Goal: Task Accomplishment & Management: Manage account settings

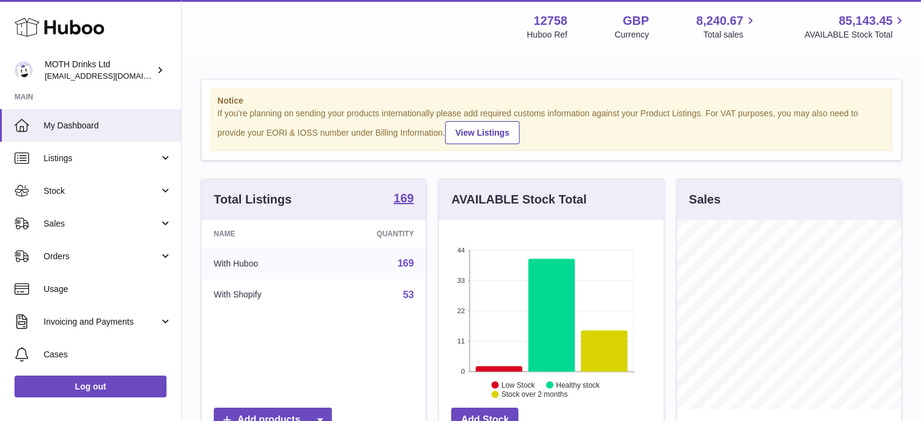
scroll to position [189, 225]
click at [116, 208] on link "Sales" at bounding box center [90, 223] width 181 height 33
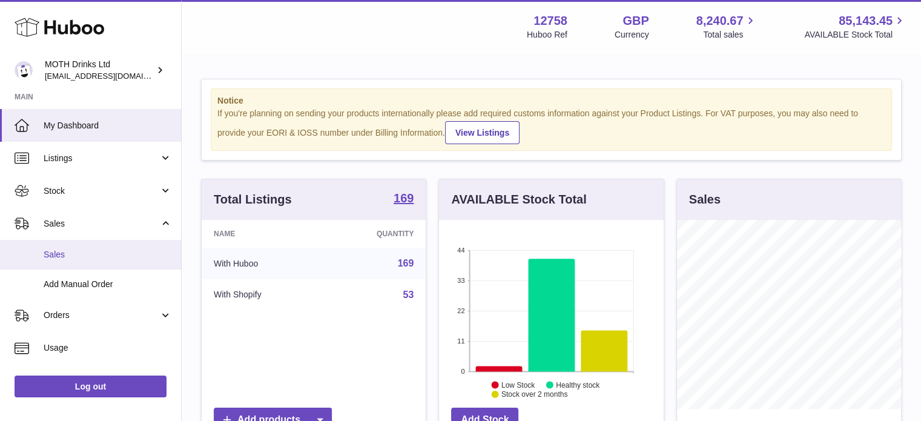
click at [101, 244] on link "Sales" at bounding box center [90, 255] width 181 height 30
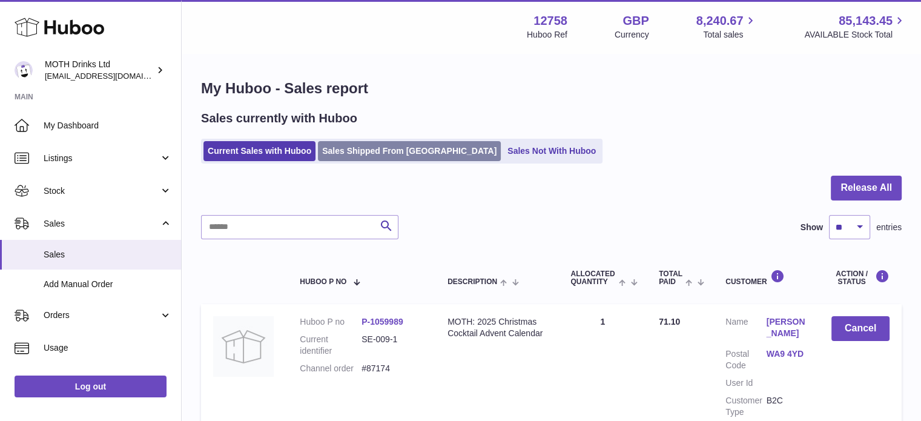
click at [363, 152] on link "Sales Shipped From [GEOGRAPHIC_DATA]" at bounding box center [409, 151] width 183 height 20
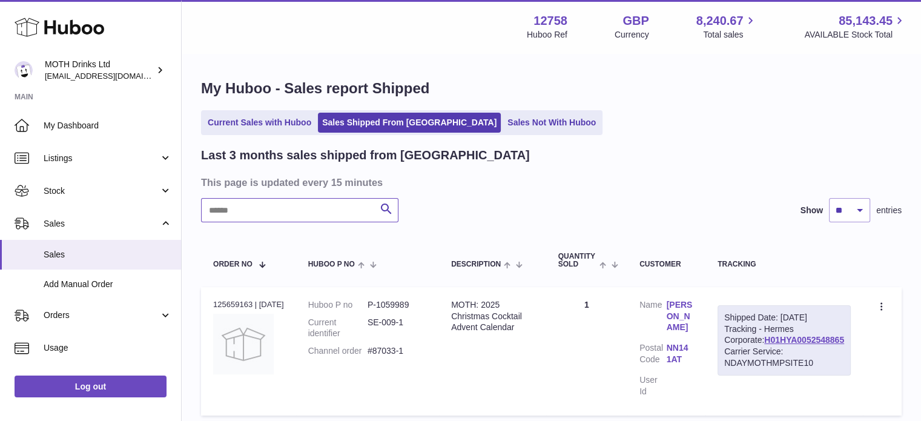
click at [293, 216] on input "text" at bounding box center [299, 210] width 197 height 24
paste input "******"
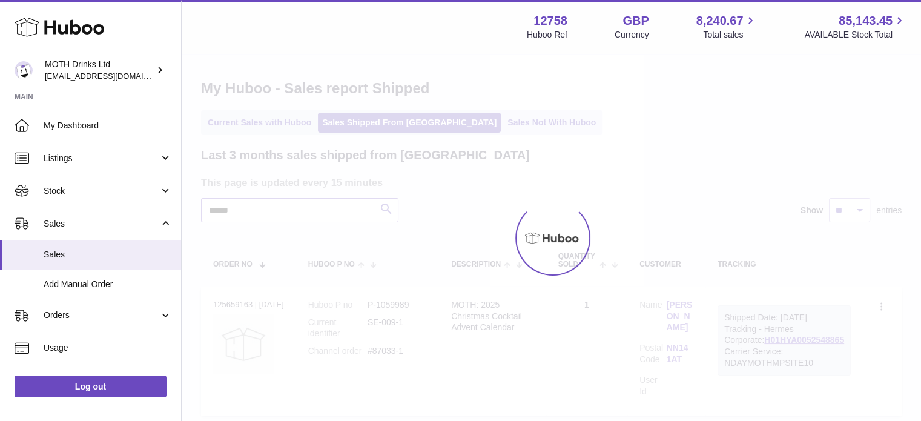
type input "******"
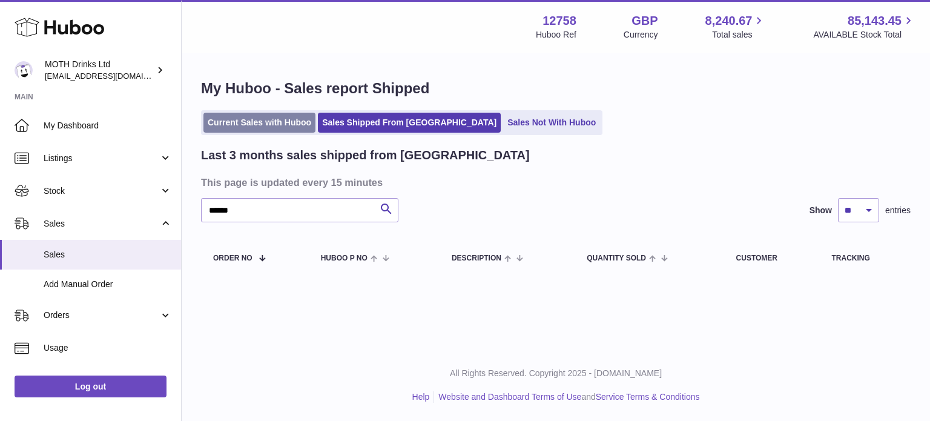
click at [272, 130] on link "Current Sales with Huboo" at bounding box center [259, 123] width 112 height 20
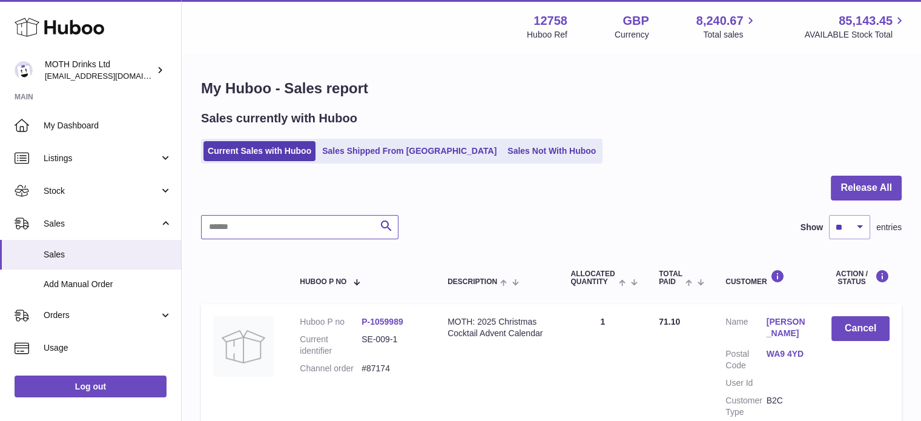
click at [252, 216] on input "text" at bounding box center [299, 227] width 197 height 24
paste input "******"
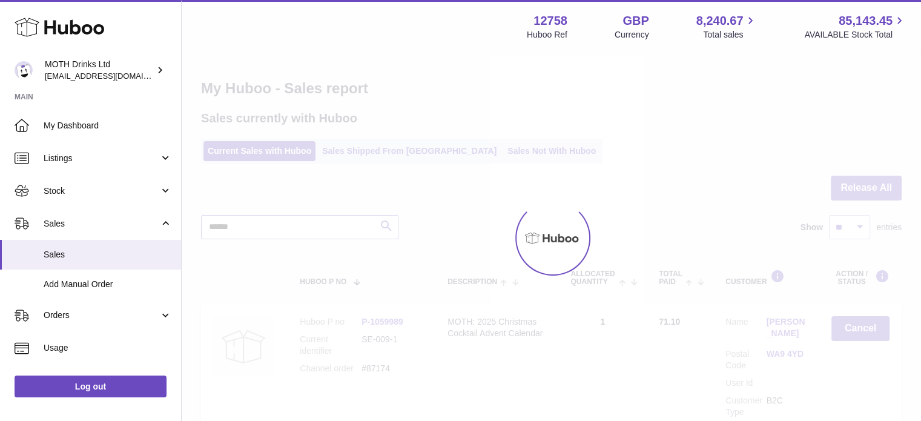
type input "******"
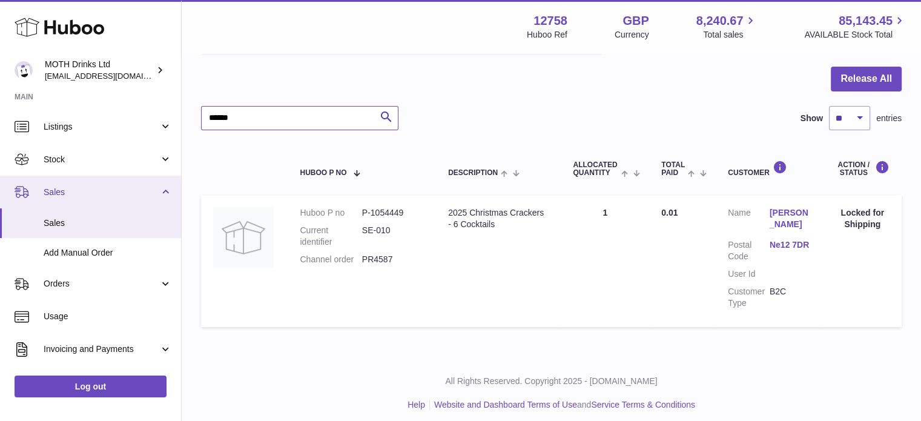
scroll to position [31, 0]
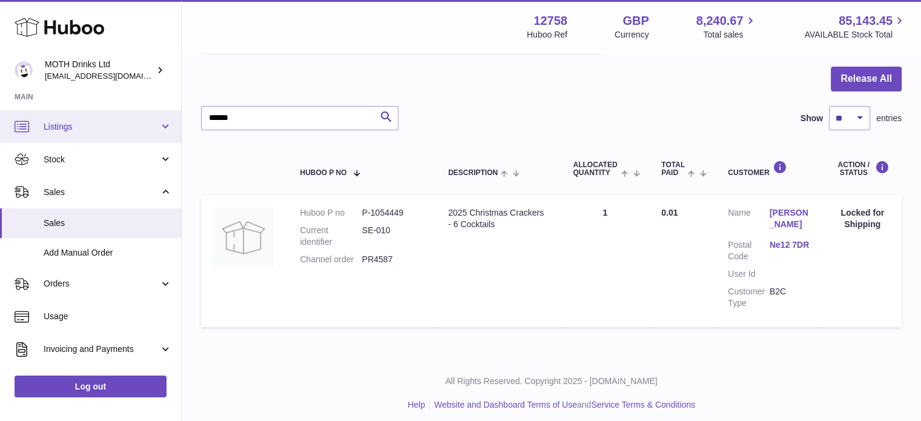
click at [85, 128] on span "Listings" at bounding box center [102, 127] width 116 height 12
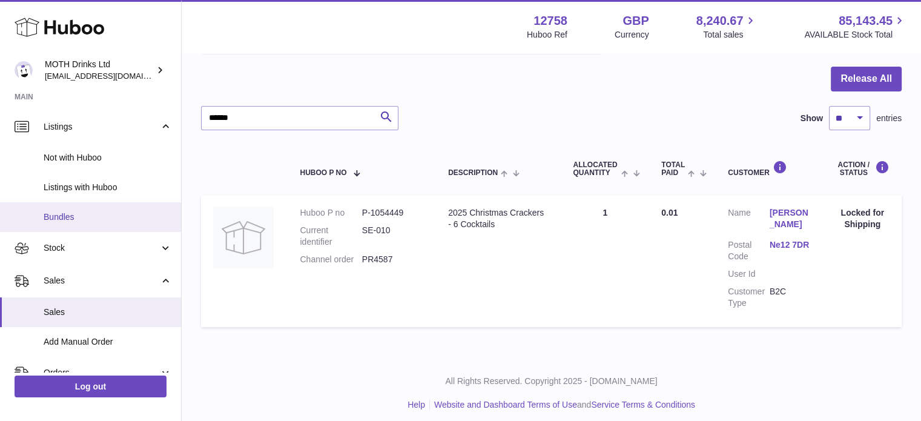
click at [69, 204] on link "Bundles" at bounding box center [90, 217] width 181 height 30
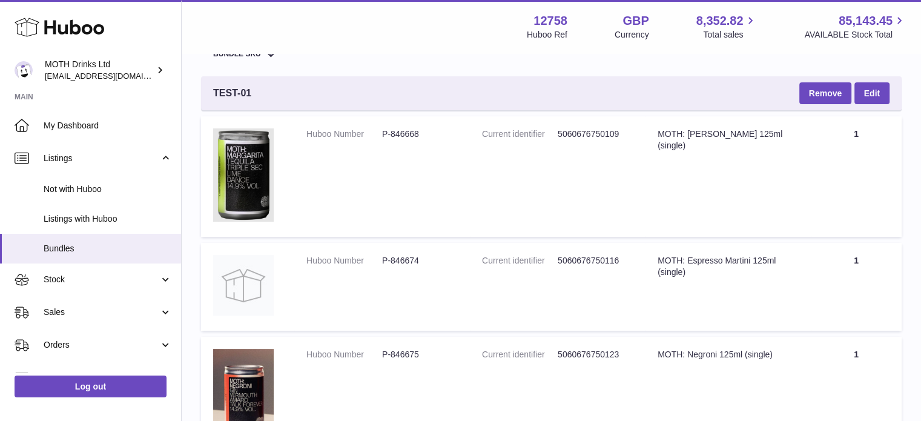
scroll to position [189, 0]
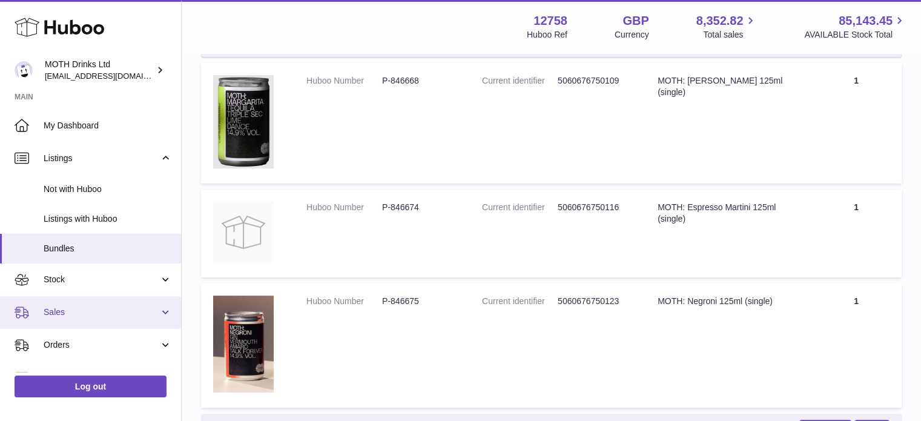
click at [68, 303] on link "Sales" at bounding box center [90, 312] width 181 height 33
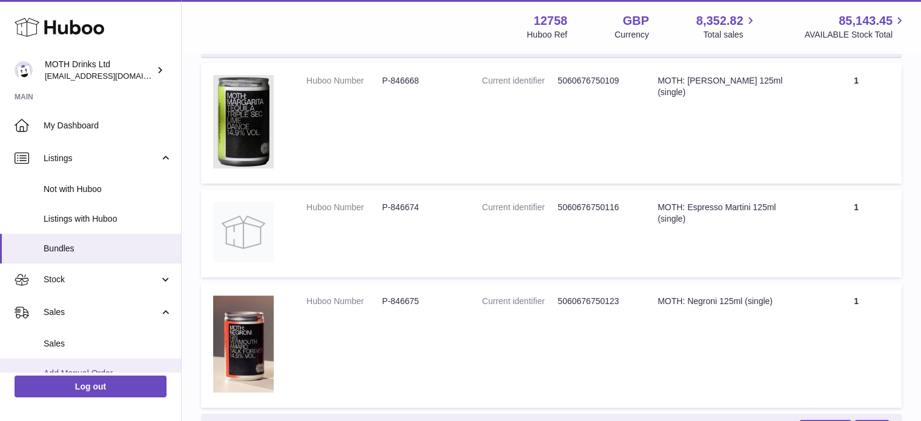
click at [55, 369] on span "Add Manual Order" at bounding box center [108, 373] width 128 height 12
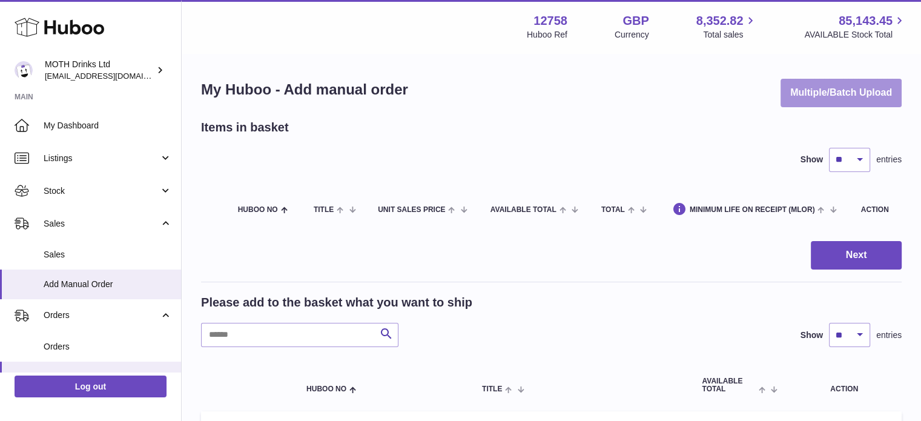
click at [811, 97] on button "Multiple/Batch Upload" at bounding box center [840, 93] width 121 height 28
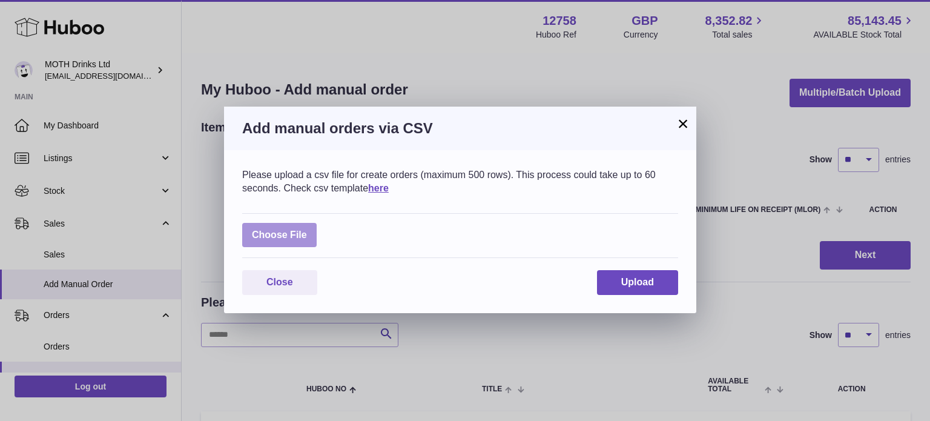
click at [294, 229] on label at bounding box center [279, 235] width 74 height 25
click at [307, 229] on input "file" at bounding box center [307, 229] width 1 height 1
type input "**********"
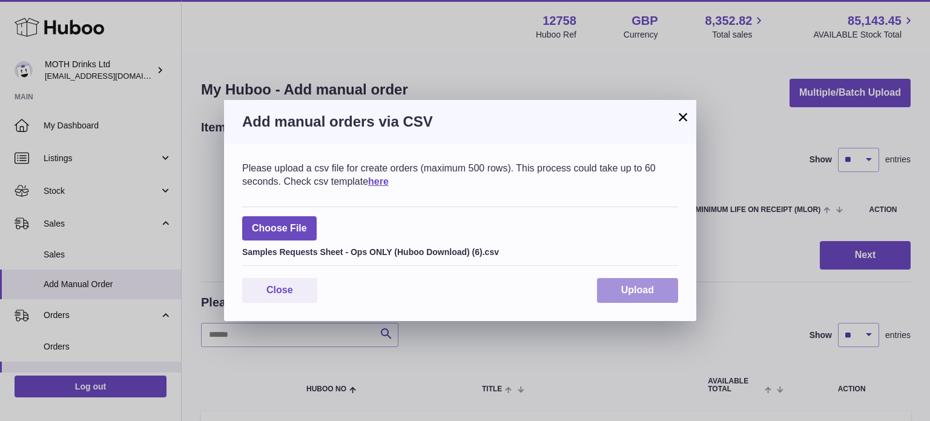
click at [637, 292] on span "Upload" at bounding box center [637, 290] width 33 height 10
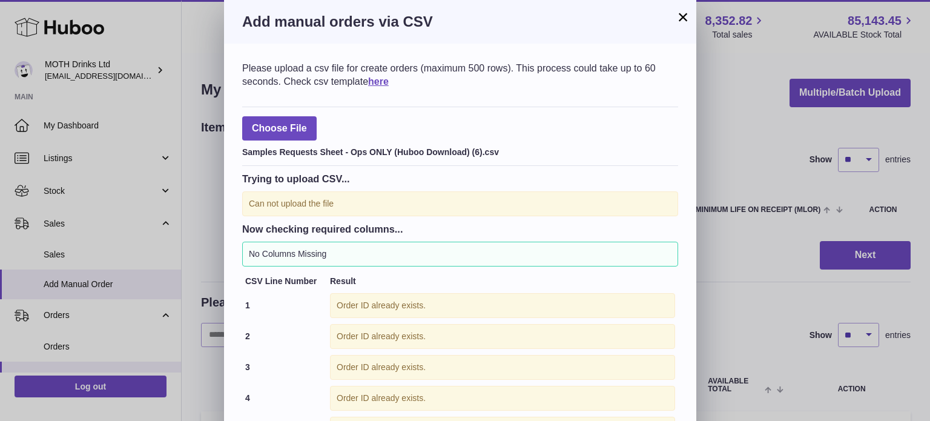
scroll to position [99, 0]
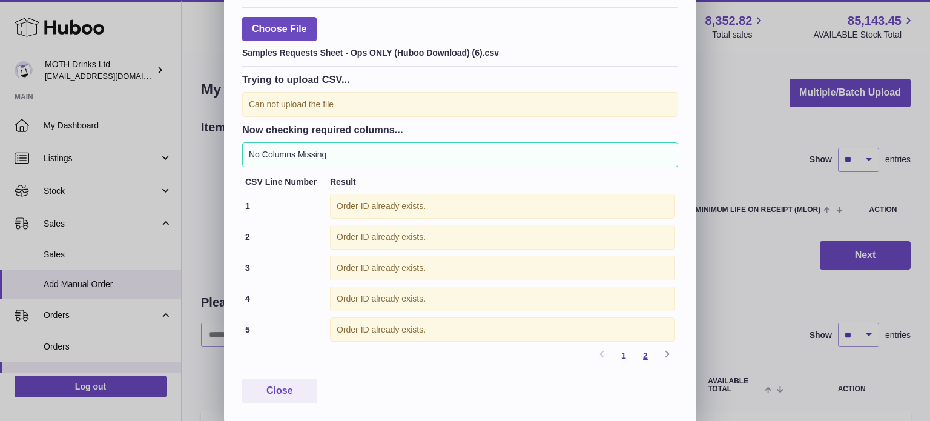
click at [647, 355] on link "2" at bounding box center [645, 355] width 22 height 22
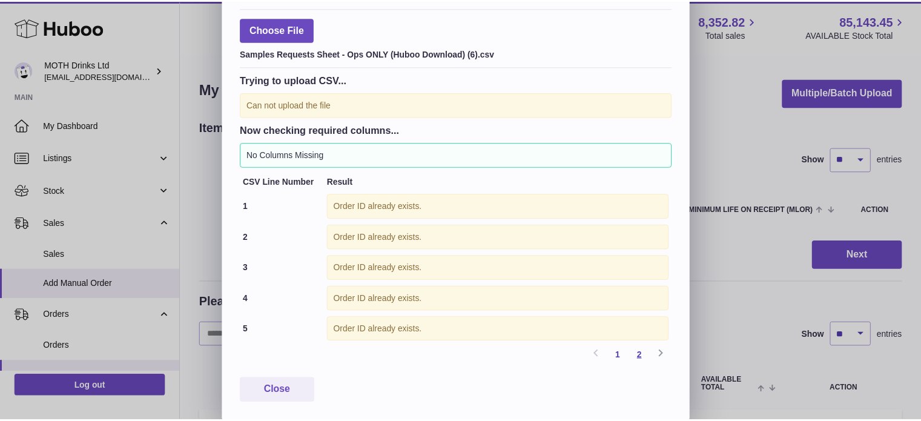
scroll to position [7, 0]
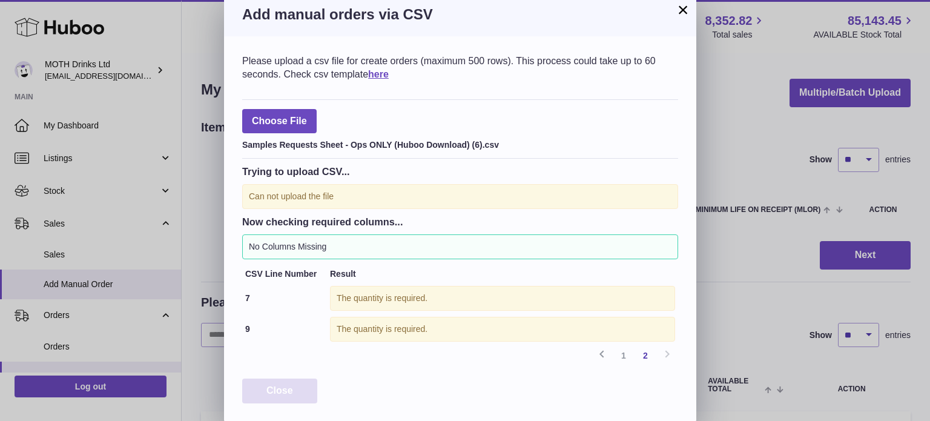
click at [285, 378] on button "Close" at bounding box center [279, 390] width 75 height 25
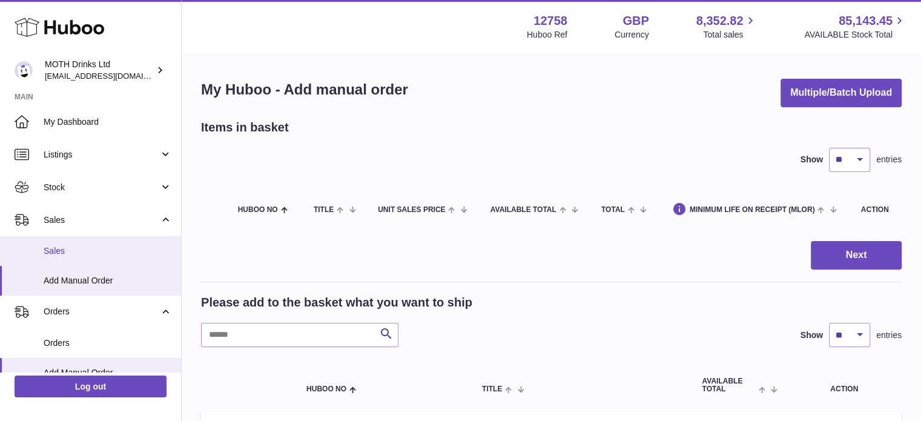
scroll to position [0, 0]
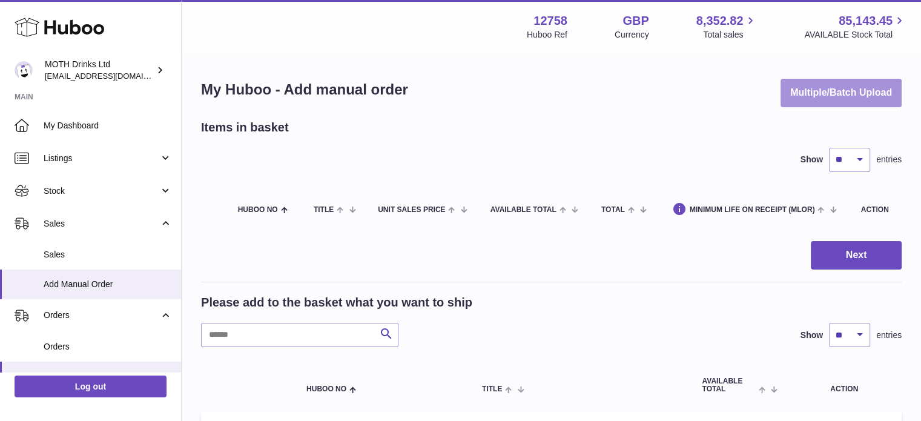
click at [838, 96] on button "Multiple/Batch Upload" at bounding box center [840, 93] width 121 height 28
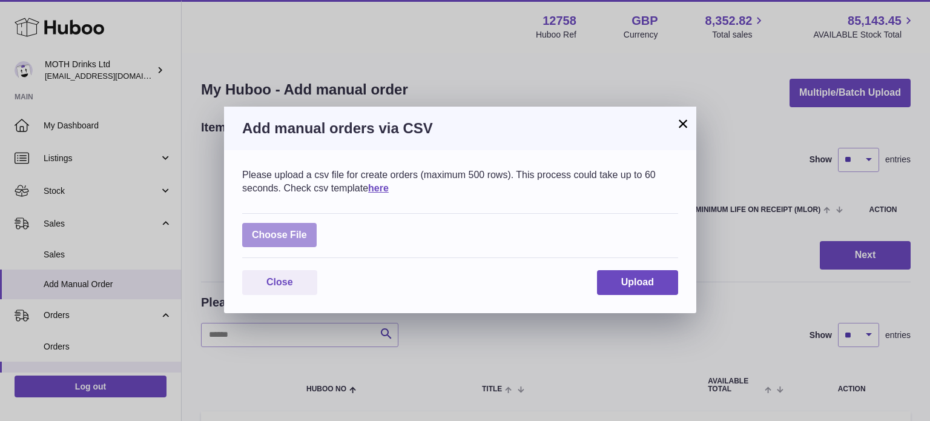
click at [312, 232] on label at bounding box center [279, 235] width 74 height 25
click at [308, 229] on input "file" at bounding box center [307, 229] width 1 height 1
type input "**********"
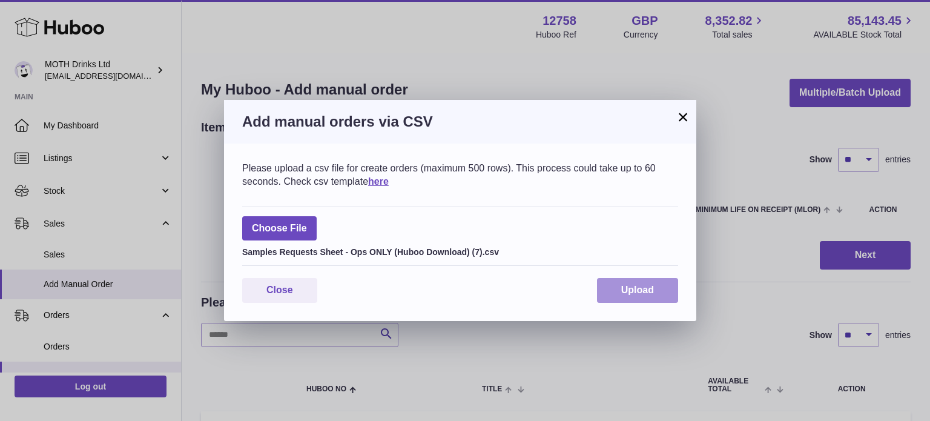
click at [626, 284] on button "Upload" at bounding box center [637, 290] width 81 height 25
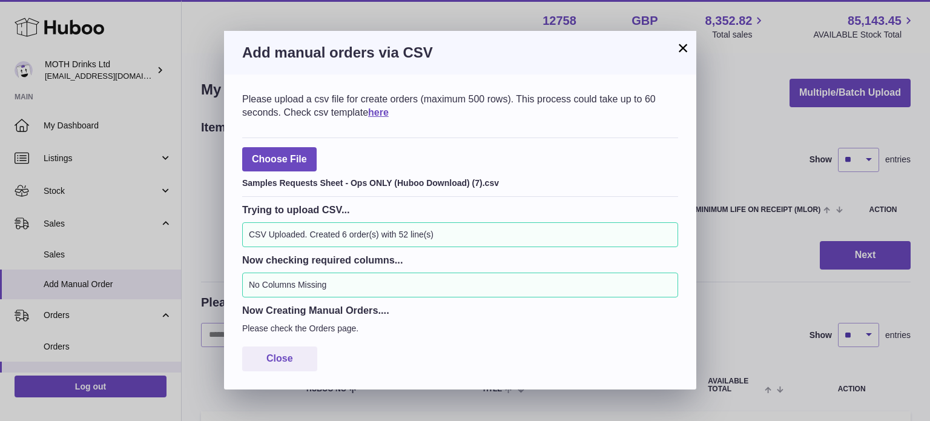
click at [674, 49] on h3 "Add manual orders via CSV" at bounding box center [460, 52] width 436 height 19
click at [680, 49] on button "×" at bounding box center [683, 48] width 15 height 15
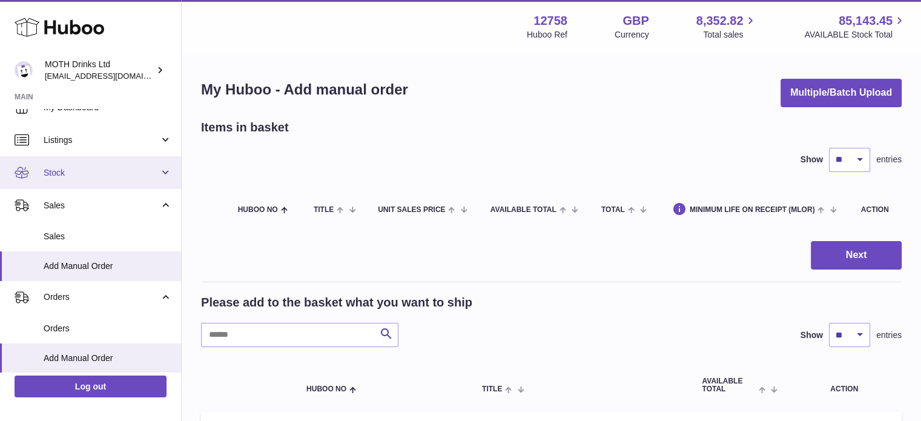
scroll to position [19, 0]
click at [73, 174] on span "Stock" at bounding box center [102, 172] width 116 height 12
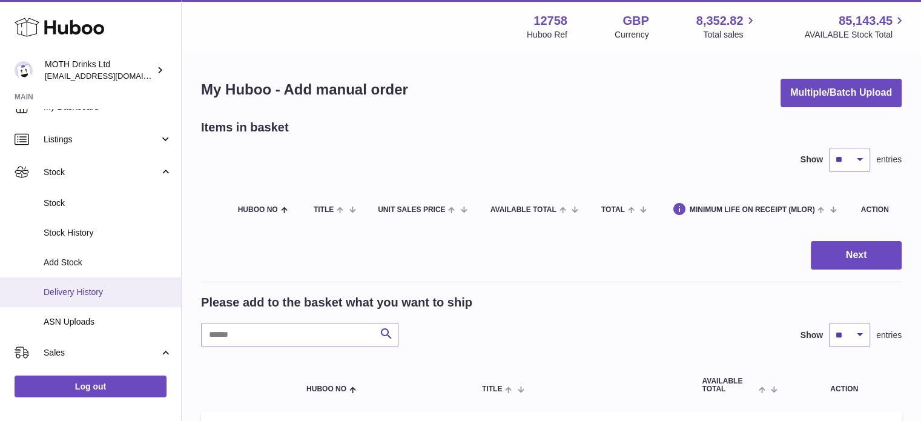
click at [74, 280] on link "Delivery History" at bounding box center [90, 292] width 181 height 30
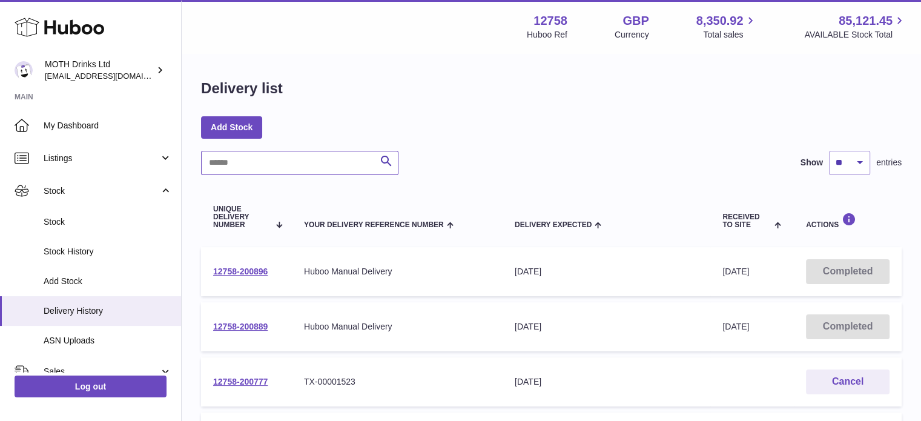
click at [236, 162] on input "text" at bounding box center [299, 163] width 197 height 24
type input "*"
type input "****"
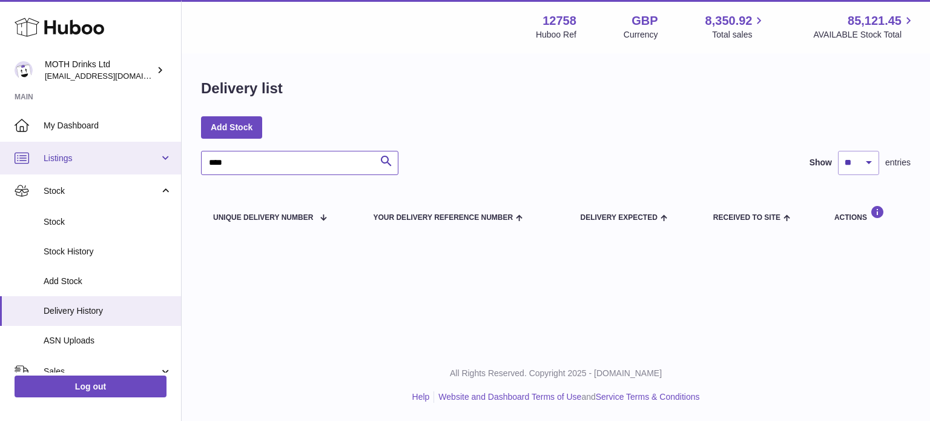
drag, startPoint x: 236, startPoint y: 162, endPoint x: 177, endPoint y: 154, distance: 58.6
click at [177, 154] on div "Huboo MOTH Drinks Ltd orders@mothdrinks.com Main My Dashboard Listings Not with…" at bounding box center [465, 210] width 930 height 421
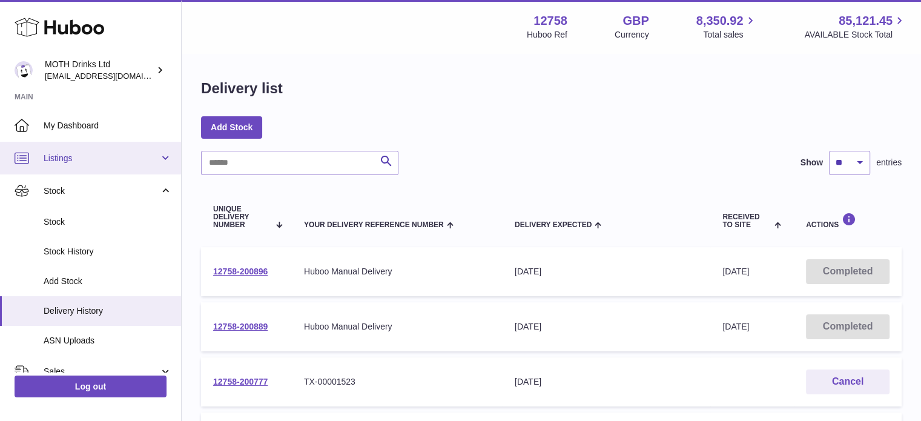
click at [84, 165] on link "Listings" at bounding box center [90, 158] width 181 height 33
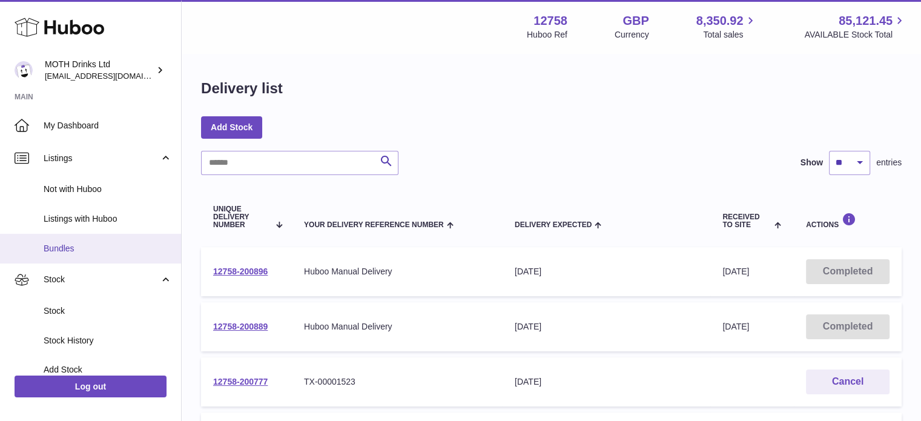
click at [69, 243] on span "Bundles" at bounding box center [108, 249] width 128 height 12
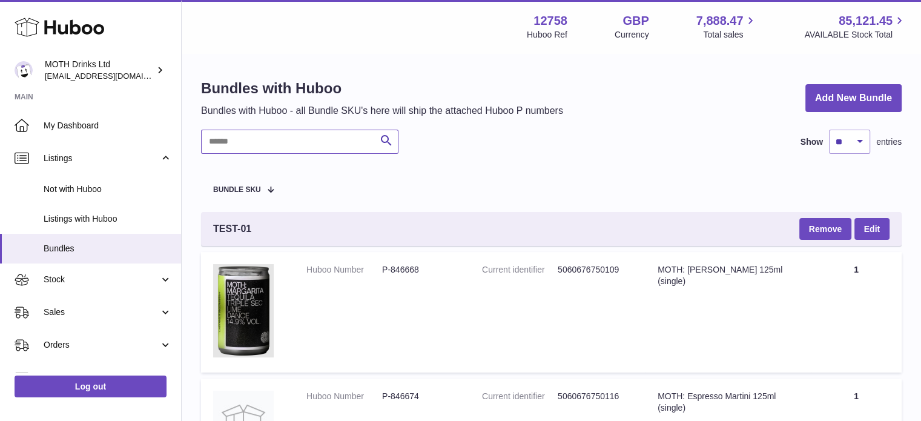
click at [239, 144] on input "text" at bounding box center [299, 142] width 197 height 24
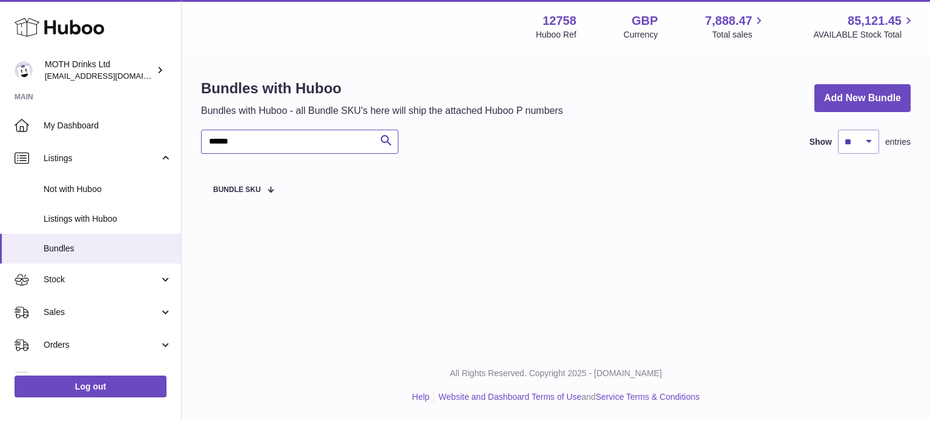
type input "******"
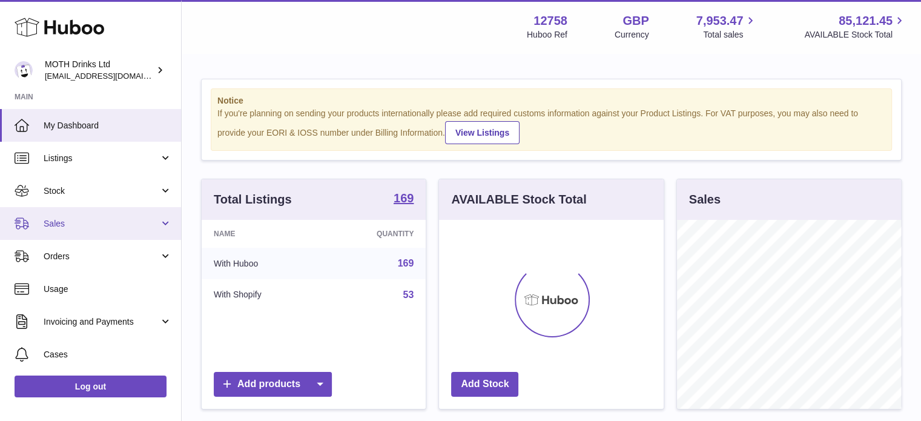
scroll to position [189, 225]
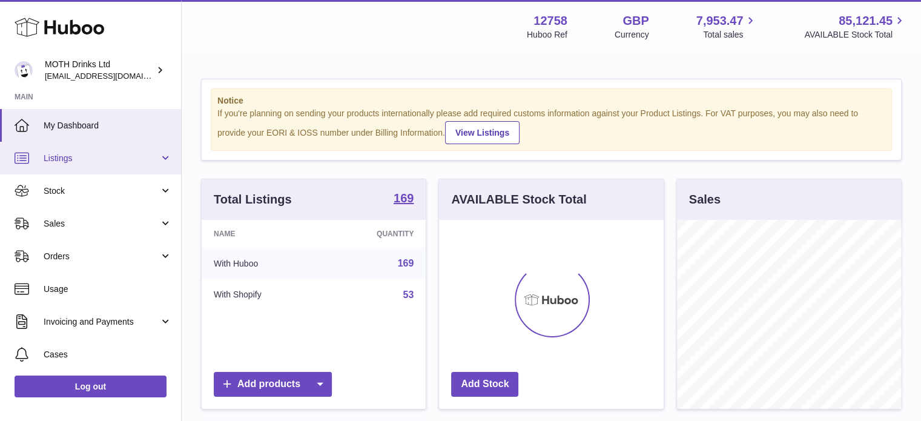
click at [80, 155] on span "Listings" at bounding box center [102, 159] width 116 height 12
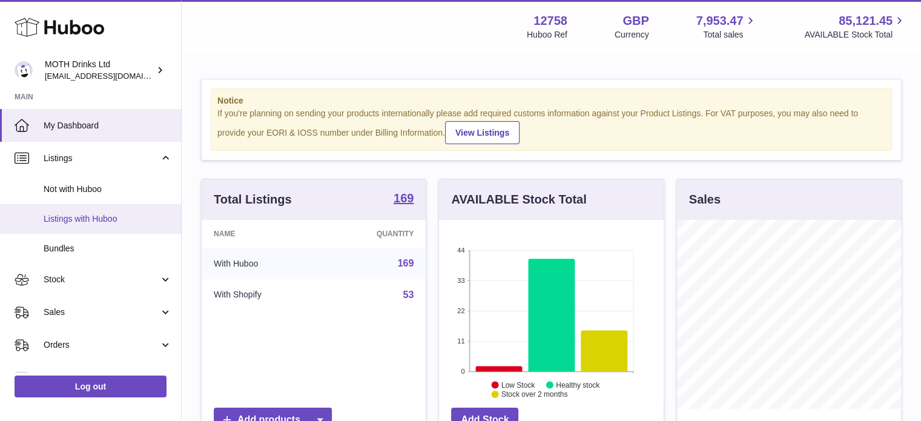
click at [75, 208] on link "Listings with Huboo" at bounding box center [90, 219] width 181 height 30
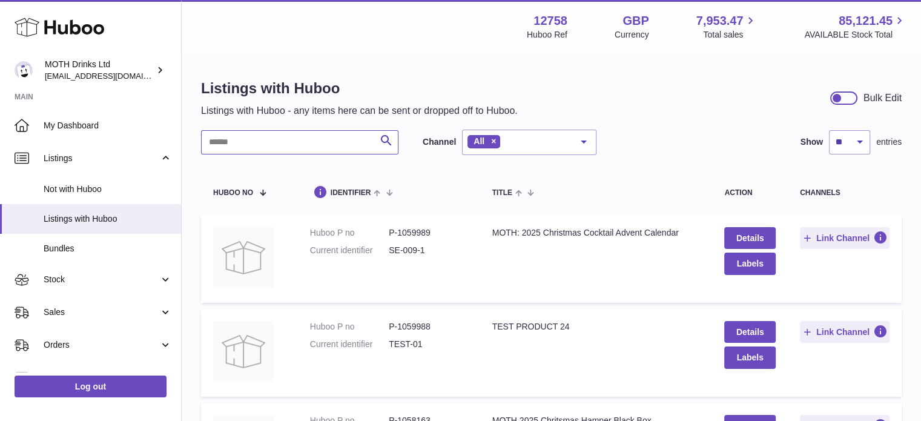
click at [264, 145] on input "text" at bounding box center [299, 142] width 197 height 24
paste input "********"
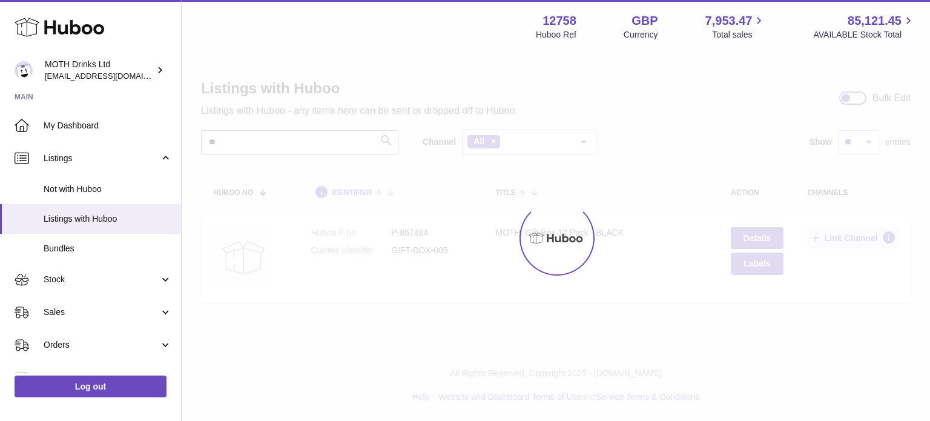
type input "*"
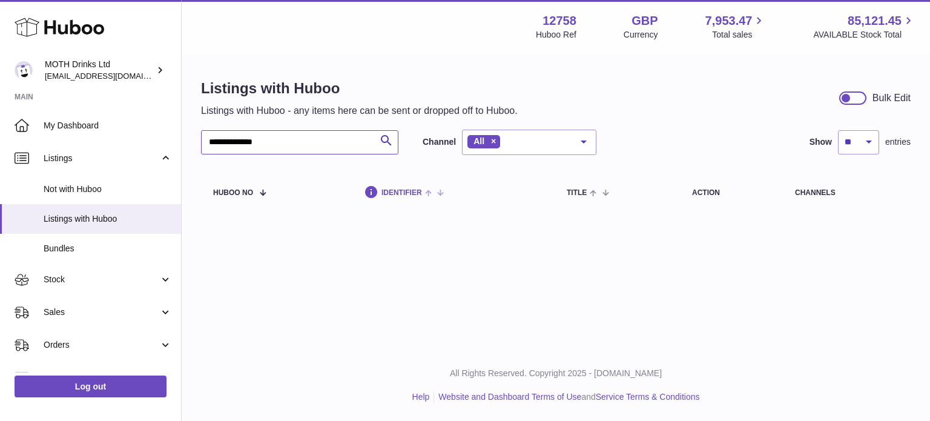
type input "**********"
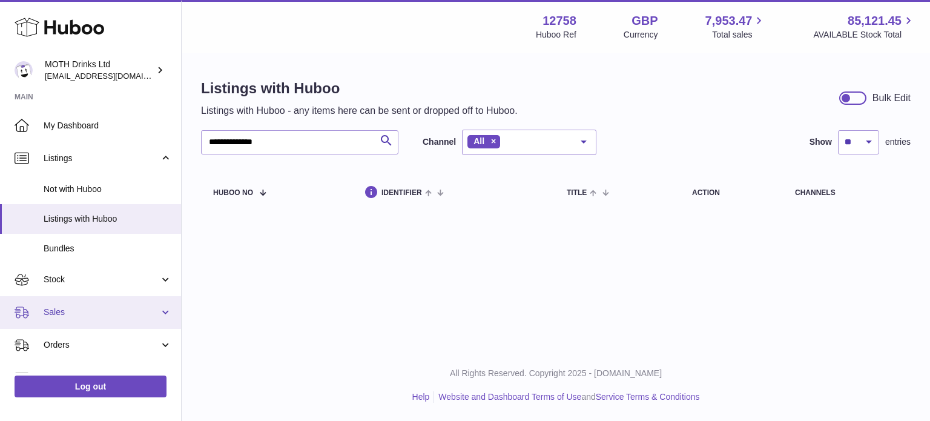
click at [54, 302] on link "Sales" at bounding box center [90, 312] width 181 height 33
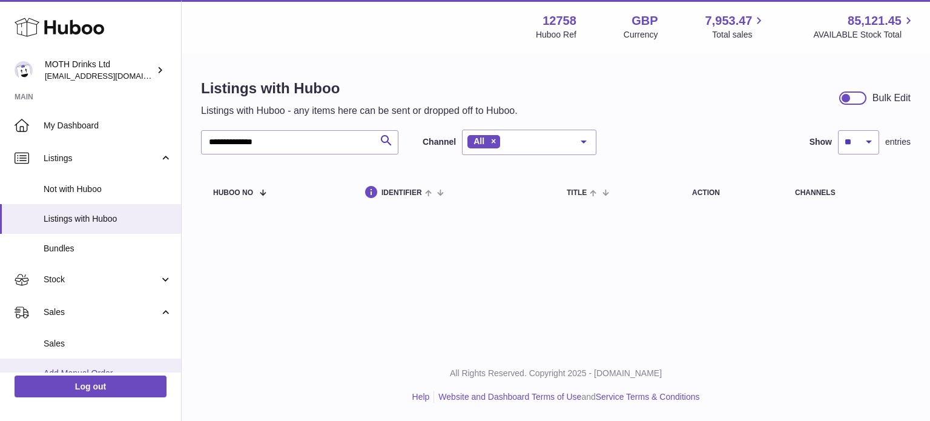
click at [65, 371] on span "Add Manual Order" at bounding box center [108, 373] width 128 height 12
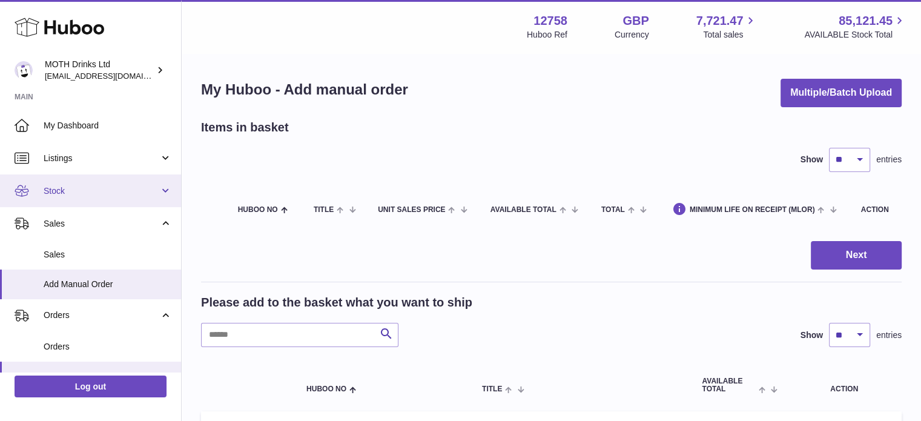
click at [158, 186] on link "Stock" at bounding box center [90, 190] width 181 height 33
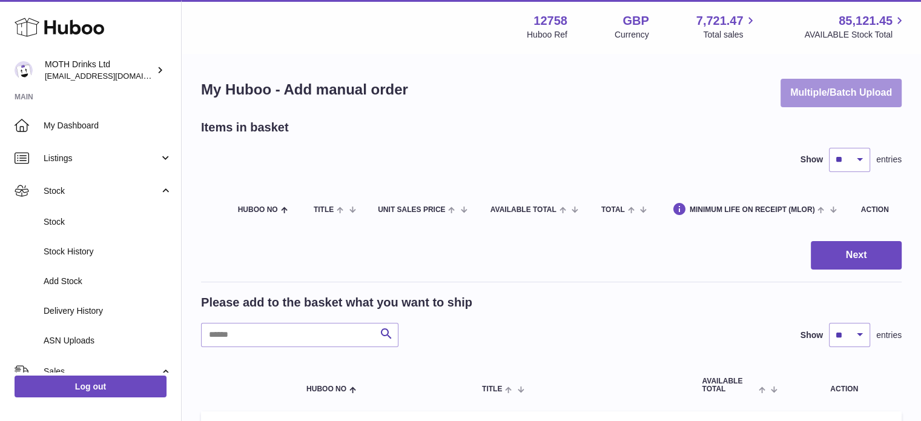
click at [830, 79] on div "Multiple/Batch Upload" at bounding box center [840, 93] width 121 height 28
click at [806, 82] on button "Multiple/Batch Upload" at bounding box center [840, 93] width 121 height 28
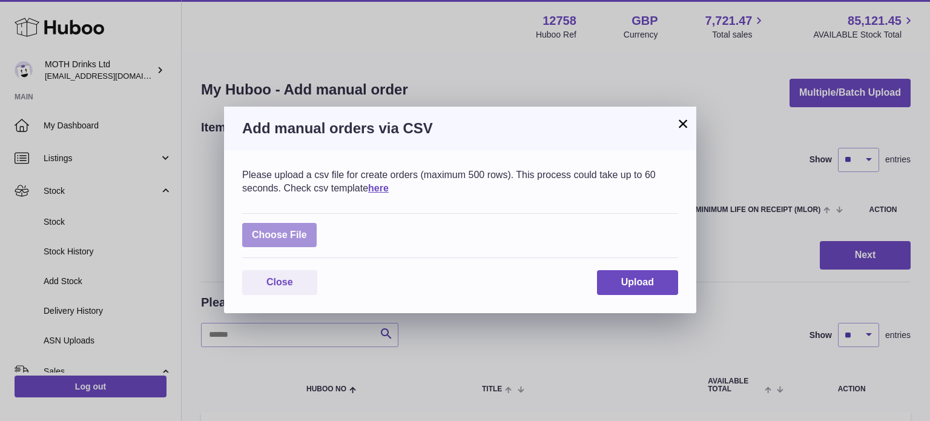
click at [305, 245] on label at bounding box center [279, 235] width 74 height 25
click at [307, 229] on input "file" at bounding box center [307, 229] width 1 height 1
type input "**********"
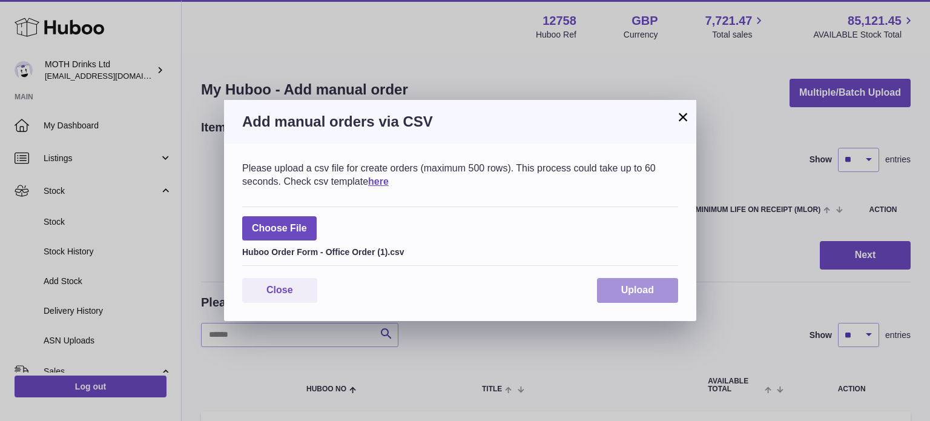
click at [625, 287] on span "Upload" at bounding box center [637, 290] width 33 height 10
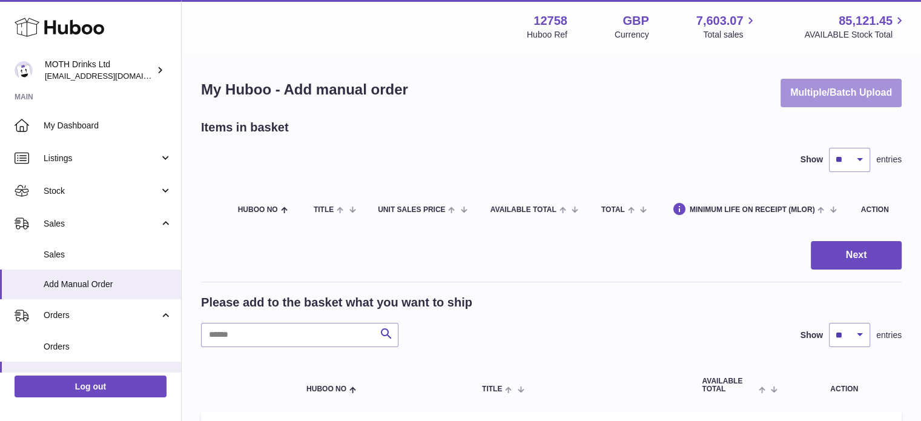
click at [830, 87] on button "Multiple/Batch Upload" at bounding box center [840, 93] width 121 height 28
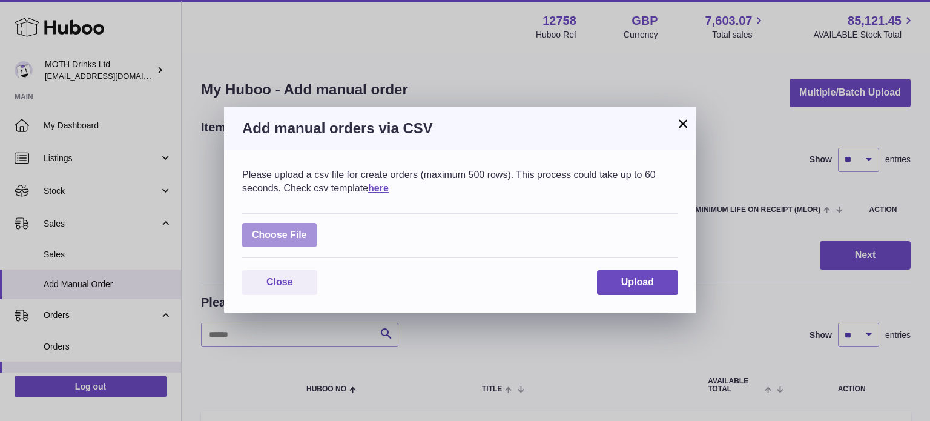
click at [311, 229] on label at bounding box center [279, 235] width 74 height 25
click at [308, 229] on input "file" at bounding box center [307, 229] width 1 height 1
type input "**********"
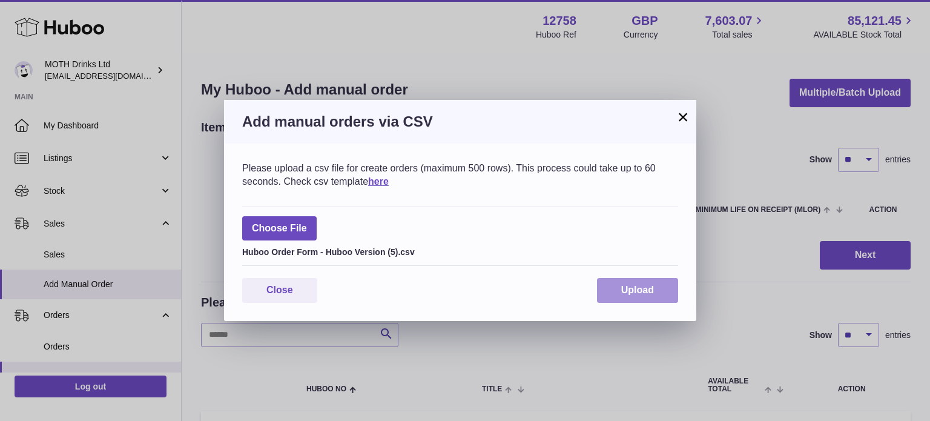
click at [635, 291] on span "Upload" at bounding box center [637, 290] width 33 height 10
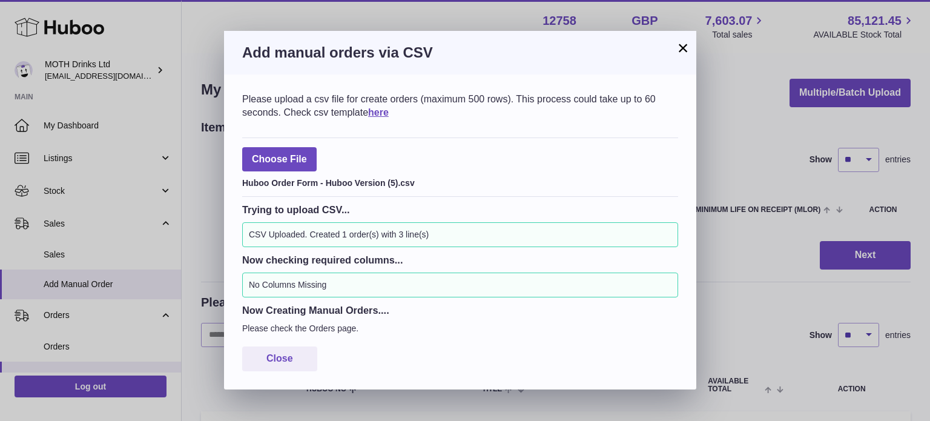
click at [685, 45] on button "×" at bounding box center [683, 48] width 15 height 15
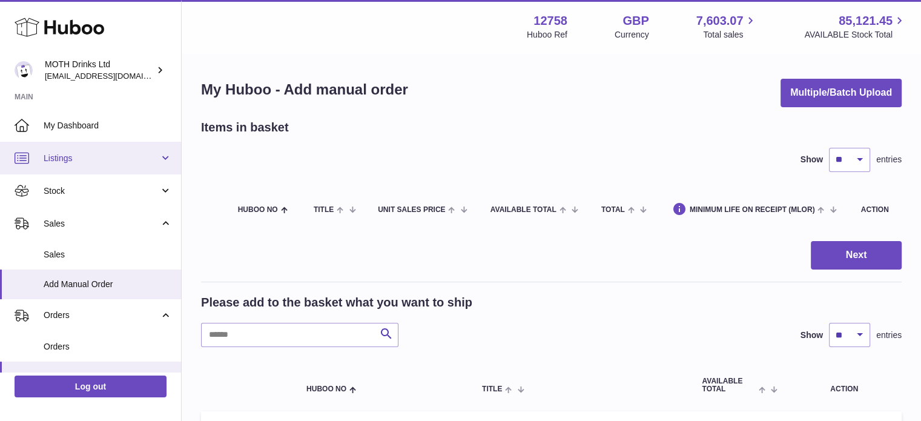
click at [102, 157] on span "Listings" at bounding box center [102, 159] width 116 height 12
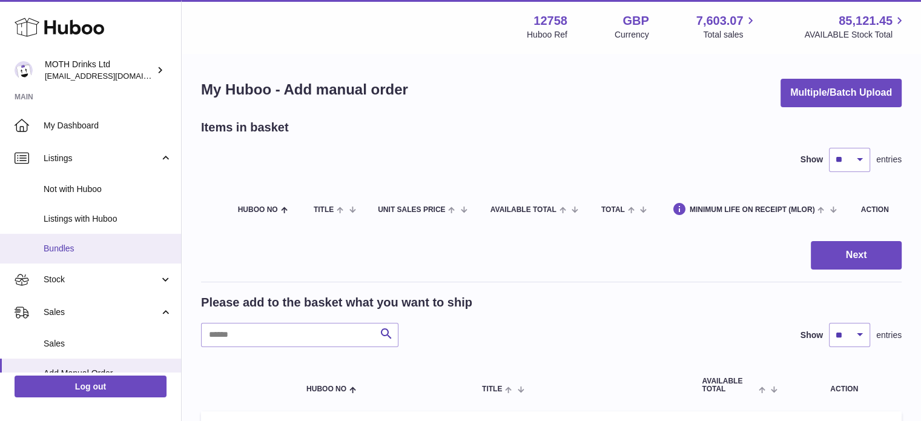
click at [94, 239] on link "Bundles" at bounding box center [90, 249] width 181 height 30
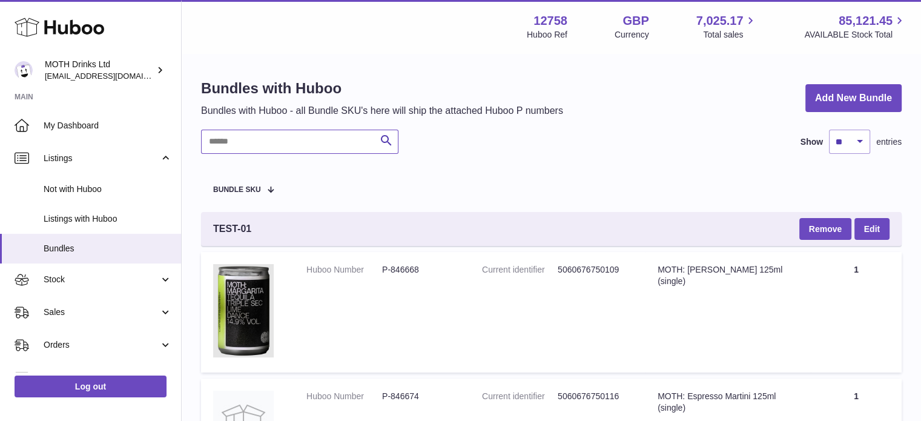
click at [255, 147] on input "text" at bounding box center [299, 142] width 197 height 24
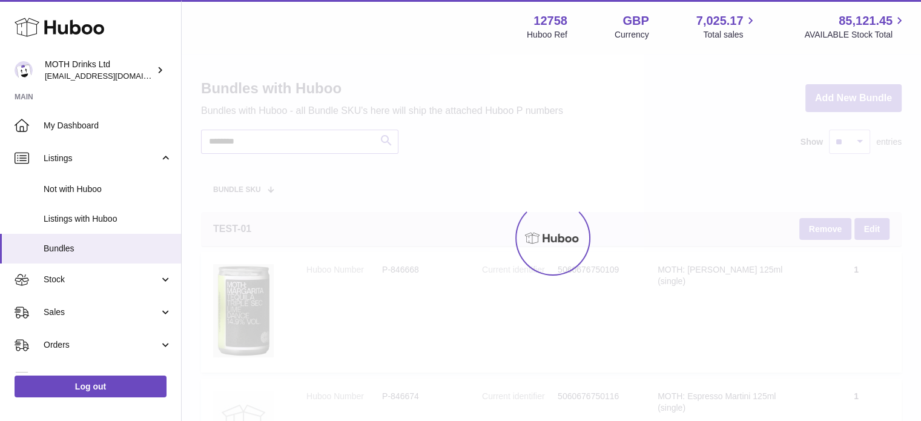
type input "********"
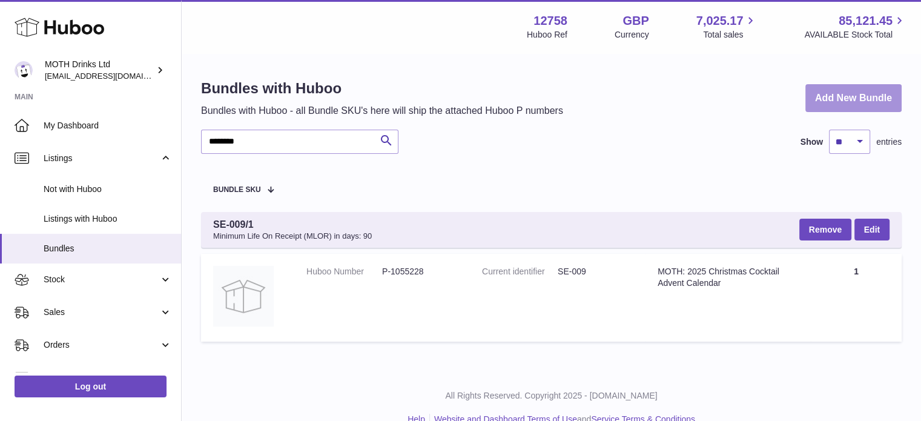
click at [848, 91] on link "Add New Bundle" at bounding box center [853, 98] width 96 height 28
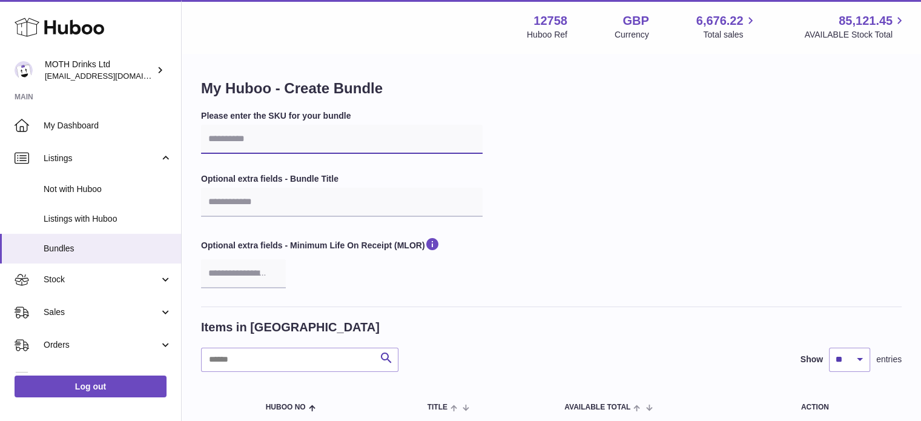
click at [409, 143] on input "text" at bounding box center [342, 139] width 282 height 29
type input "**********"
click at [360, 200] on input "text" at bounding box center [342, 202] width 282 height 29
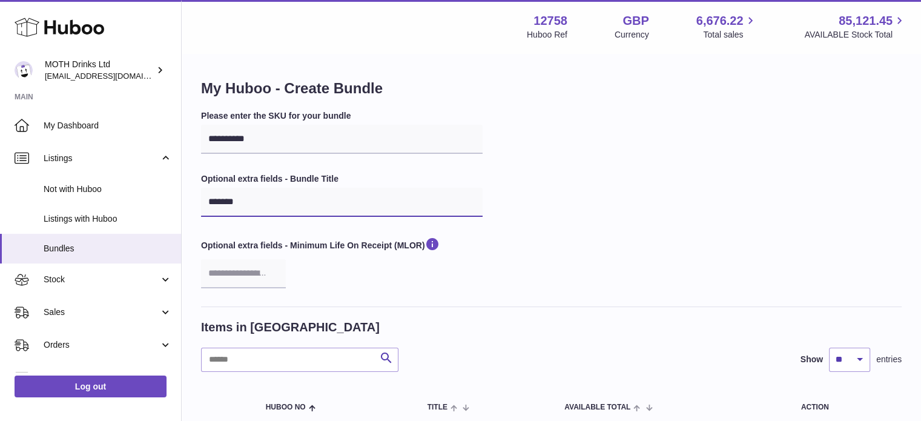
type input "**********"
click at [240, 272] on input "number" at bounding box center [243, 273] width 85 height 29
type input "**"
click at [378, 285] on div "Optional extra fields - Minimum Life On Receipt (MLOR) **" at bounding box center [342, 261] width 282 height 51
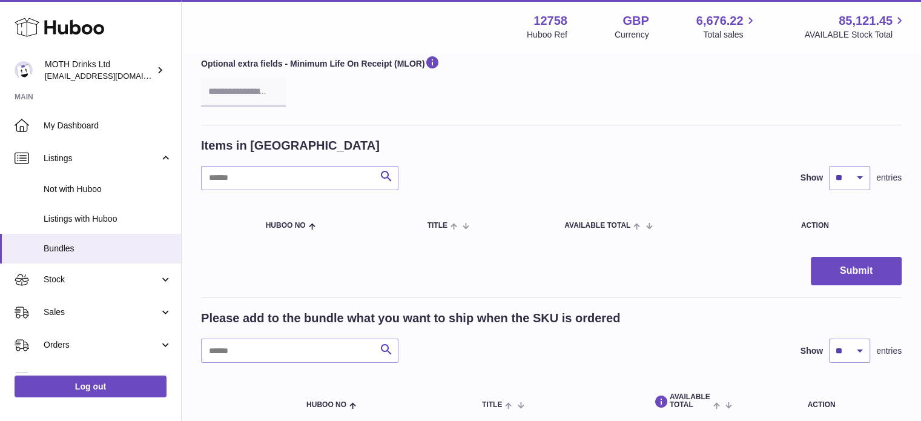
scroll to position [188, 0]
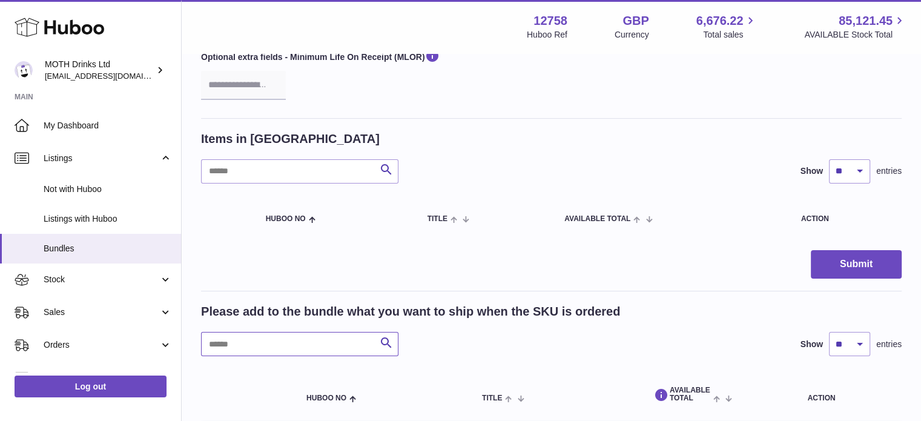
click at [283, 333] on input "text" at bounding box center [299, 344] width 197 height 24
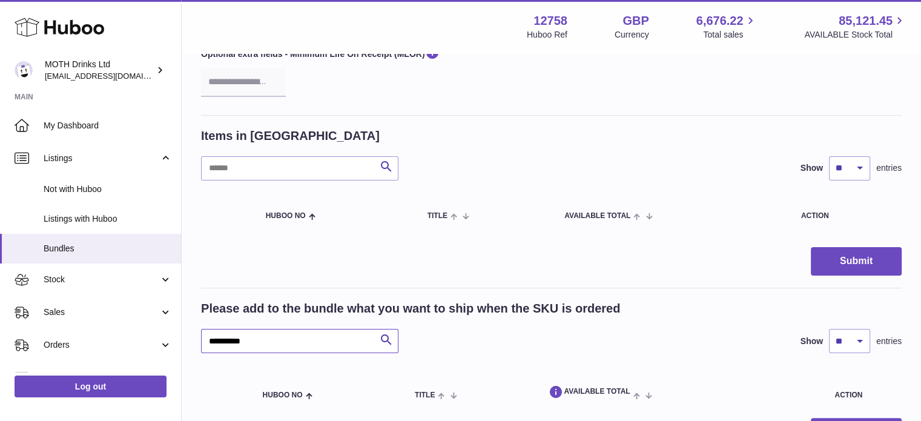
scroll to position [191, 0]
click at [283, 333] on input "**********" at bounding box center [299, 341] width 197 height 24
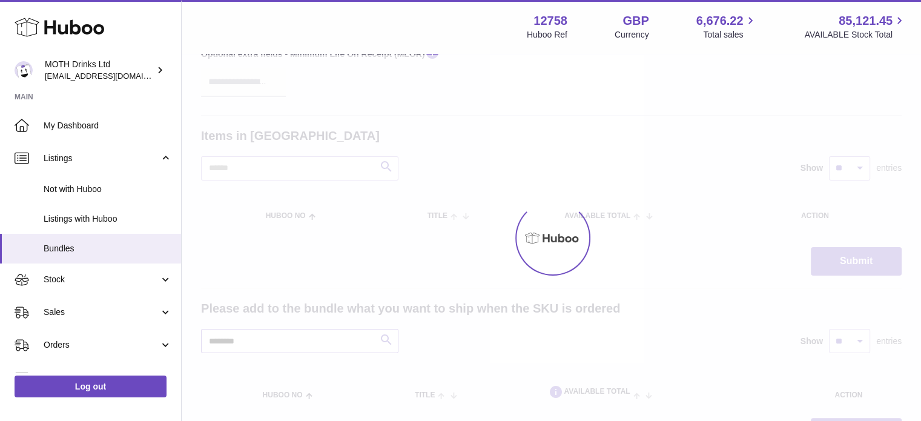
type input "********"
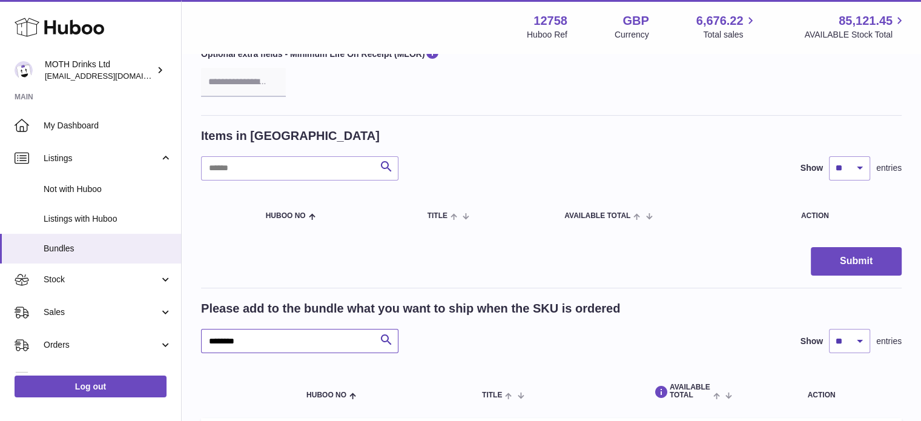
scroll to position [404, 0]
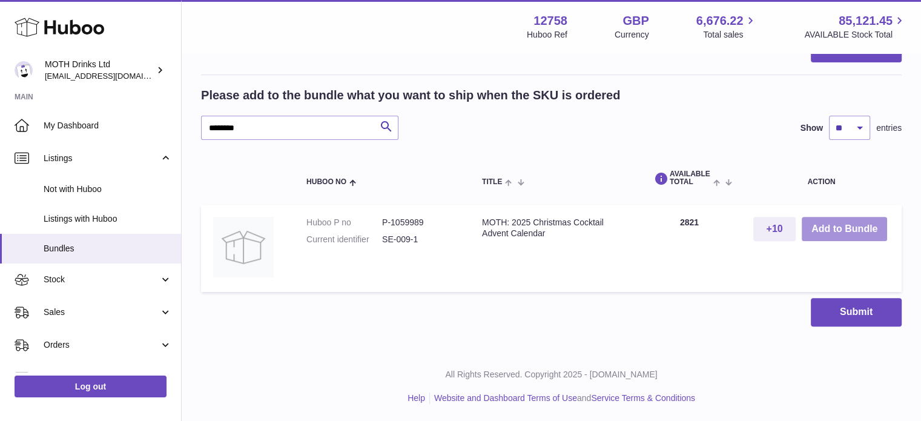
click at [827, 220] on button "Add to Bundle" at bounding box center [844, 229] width 85 height 25
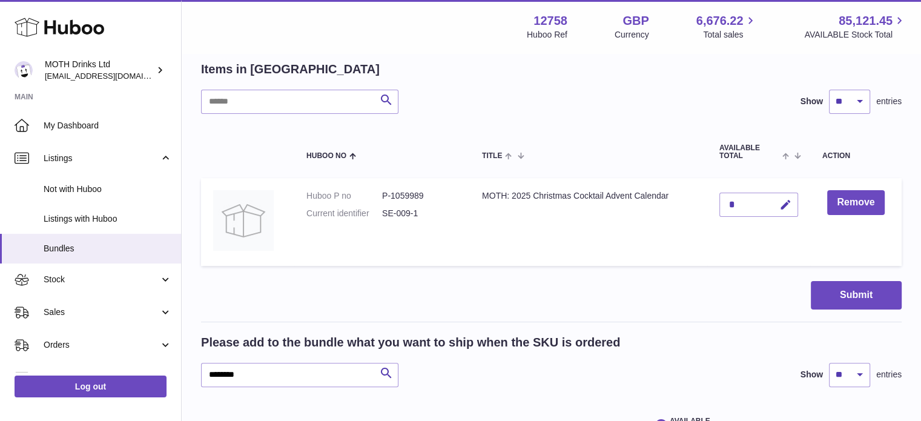
scroll to position [254, 0]
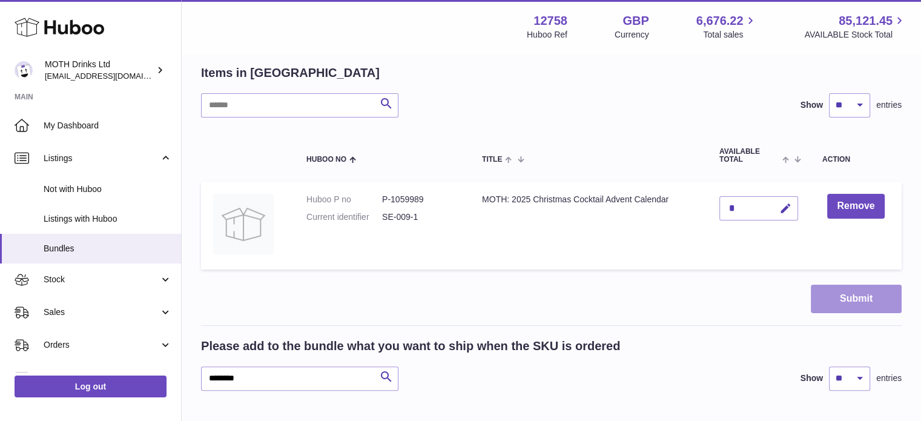
click at [821, 290] on button "Submit" at bounding box center [856, 299] width 91 height 28
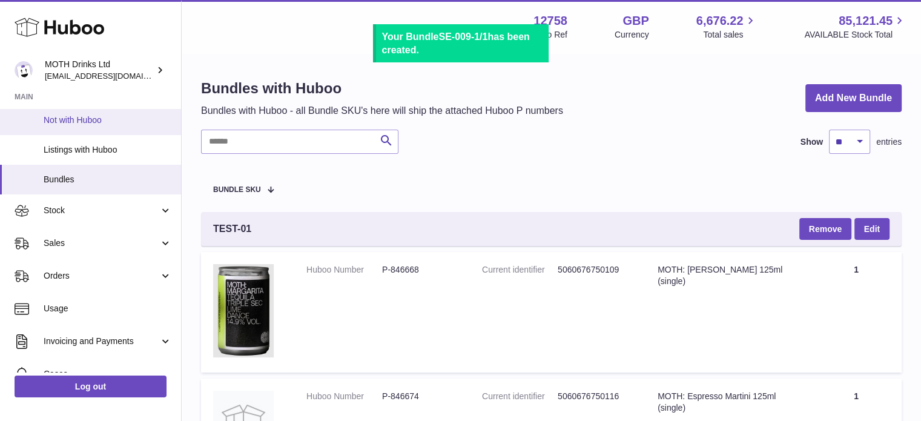
scroll to position [71, 0]
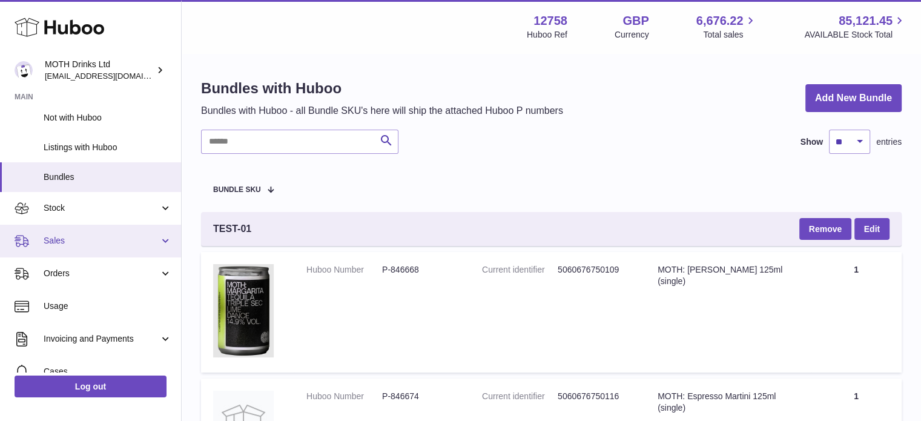
click at [65, 239] on span "Sales" at bounding box center [102, 241] width 116 height 12
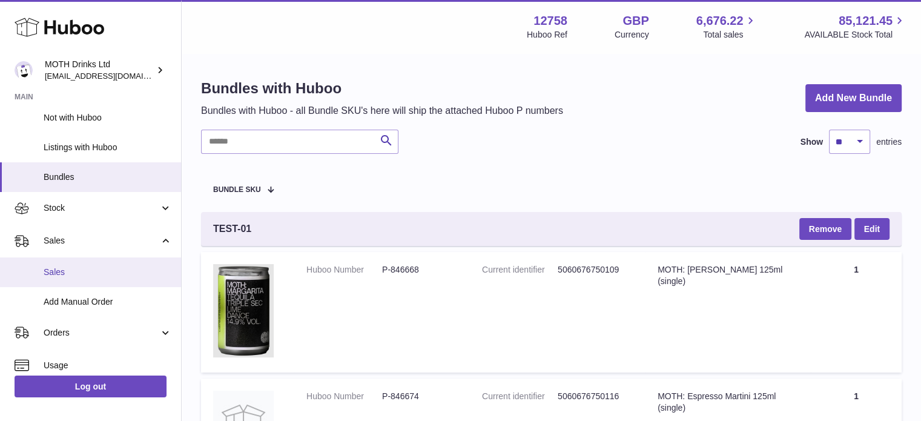
click at [56, 274] on span "Sales" at bounding box center [108, 272] width 128 height 12
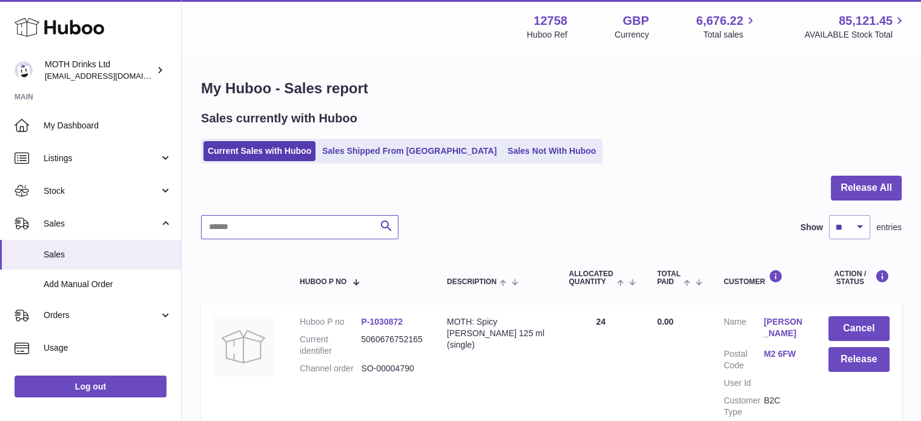
click at [258, 227] on input "text" at bounding box center [299, 227] width 197 height 24
paste input "******"
type input "******"
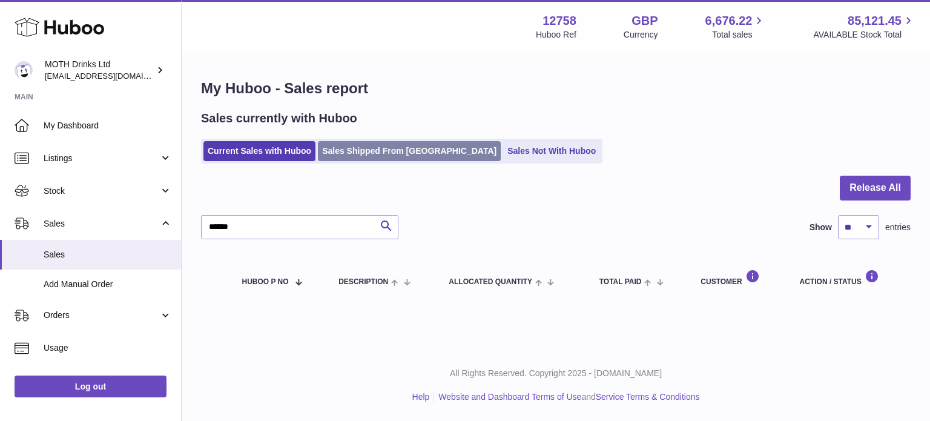
click at [371, 147] on link "Sales Shipped From [GEOGRAPHIC_DATA]" at bounding box center [409, 151] width 183 height 20
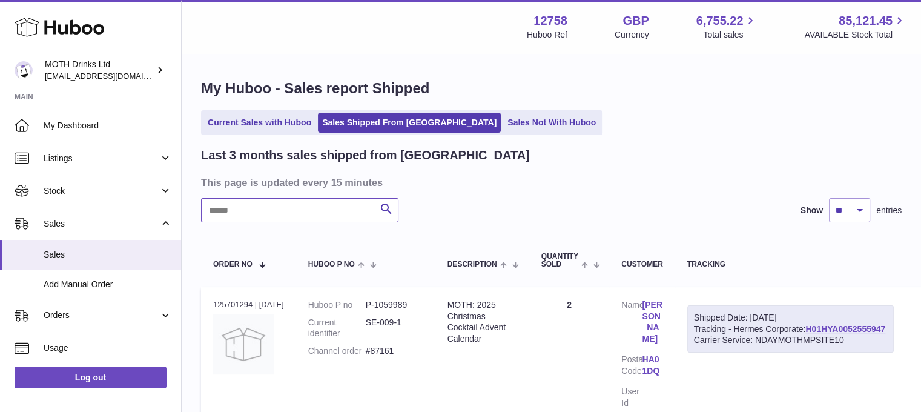
click at [282, 209] on input "text" at bounding box center [299, 210] width 197 height 24
paste input "******"
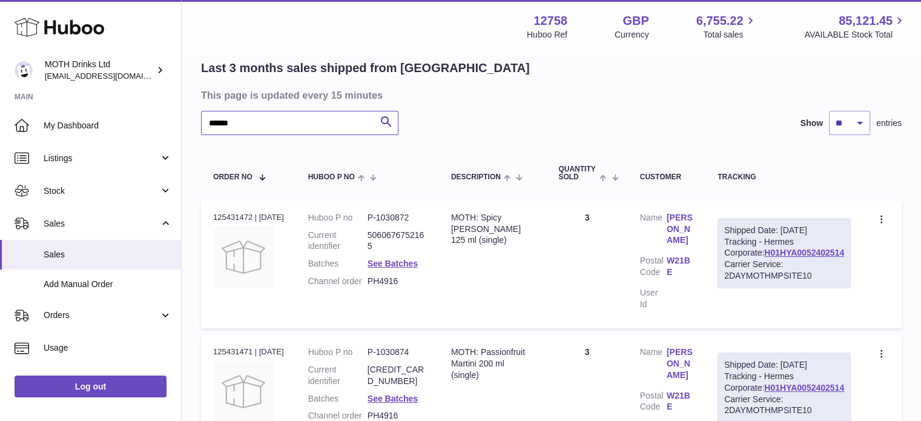
scroll to position [87, 0]
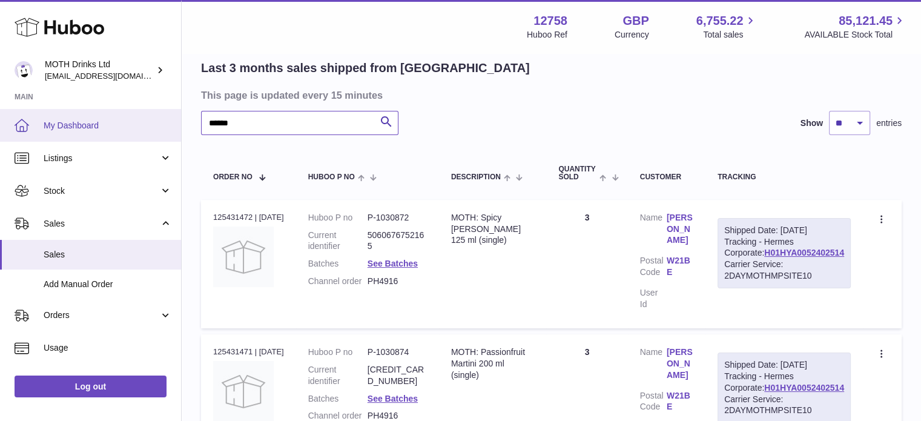
drag, startPoint x: 298, startPoint y: 116, endPoint x: 157, endPoint y: 133, distance: 141.5
paste input "text"
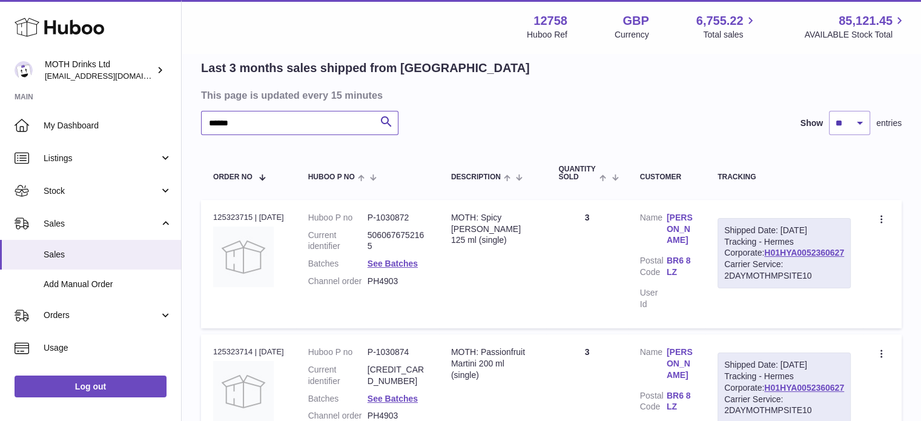
drag, startPoint x: 259, startPoint y: 122, endPoint x: 208, endPoint y: 122, distance: 50.9
click at [208, 122] on input "******" at bounding box center [299, 123] width 197 height 24
paste input "text"
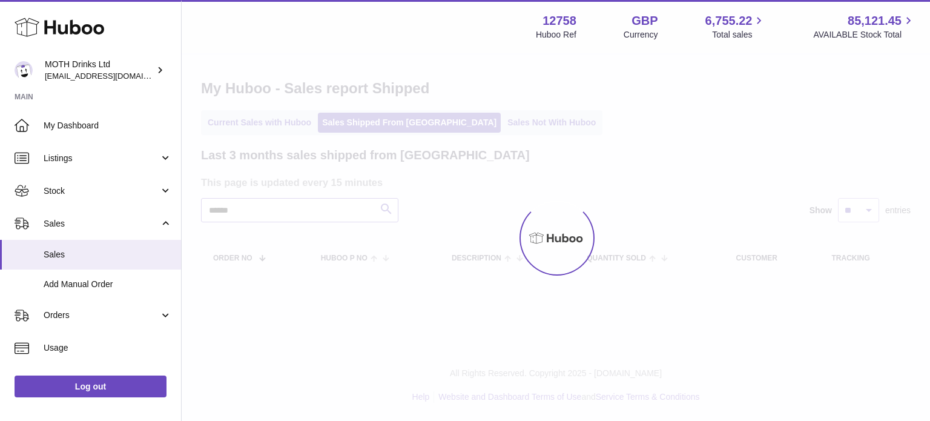
type input "******"
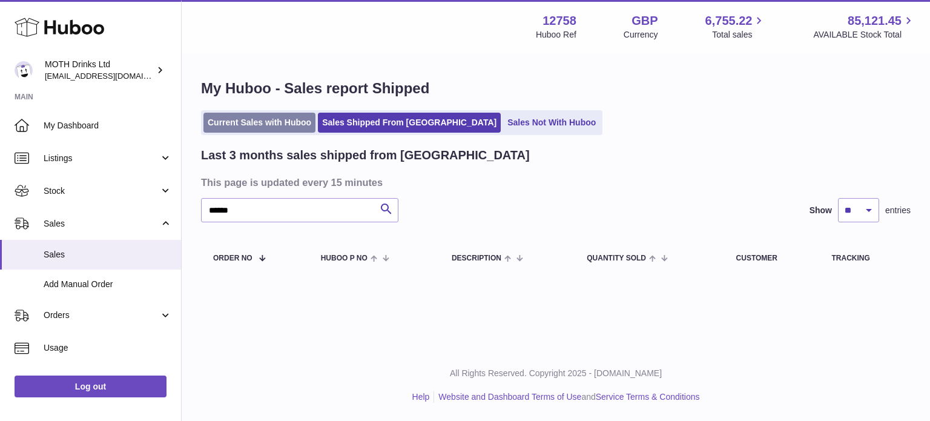
click at [233, 119] on link "Current Sales with Huboo" at bounding box center [259, 123] width 112 height 20
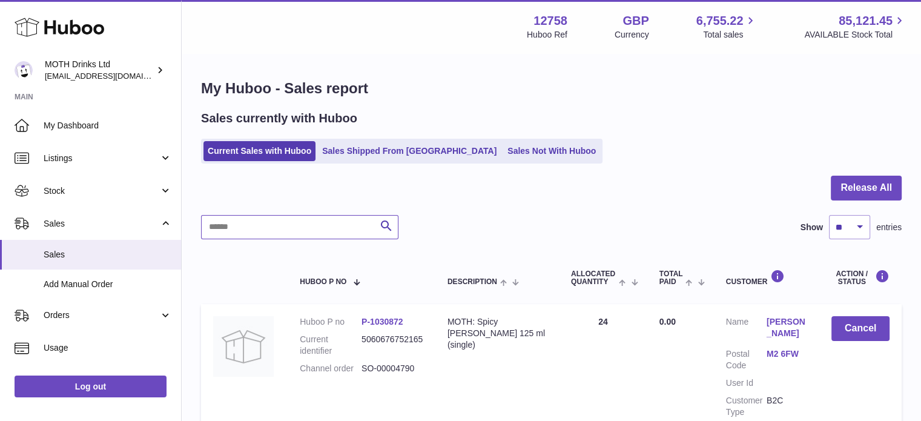
click at [289, 219] on input "text" at bounding box center [299, 227] width 197 height 24
paste input "******"
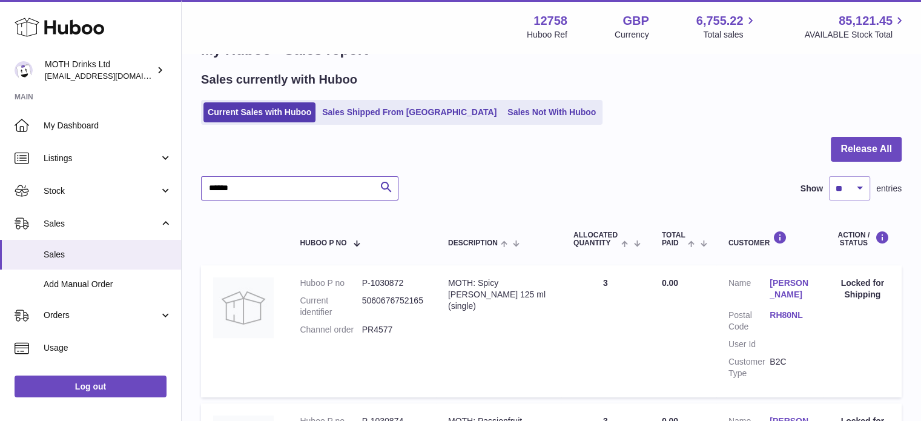
scroll to position [38, 0]
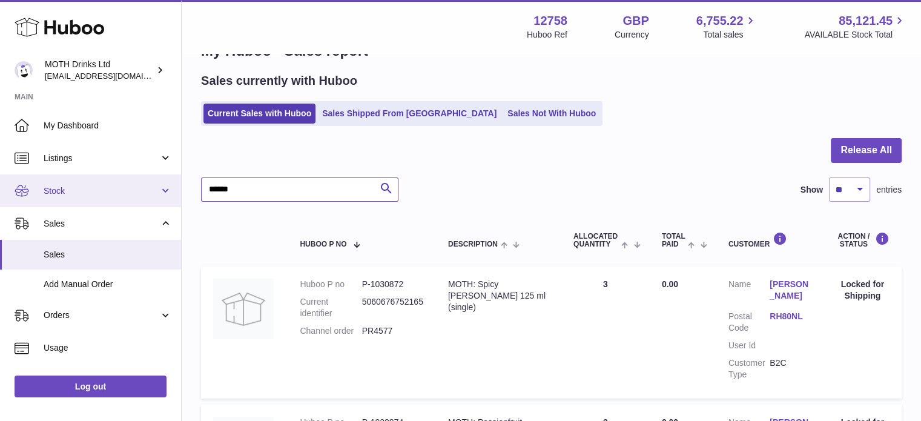
drag, startPoint x: 270, startPoint y: 183, endPoint x: 176, endPoint y: 196, distance: 95.2
paste input "text"
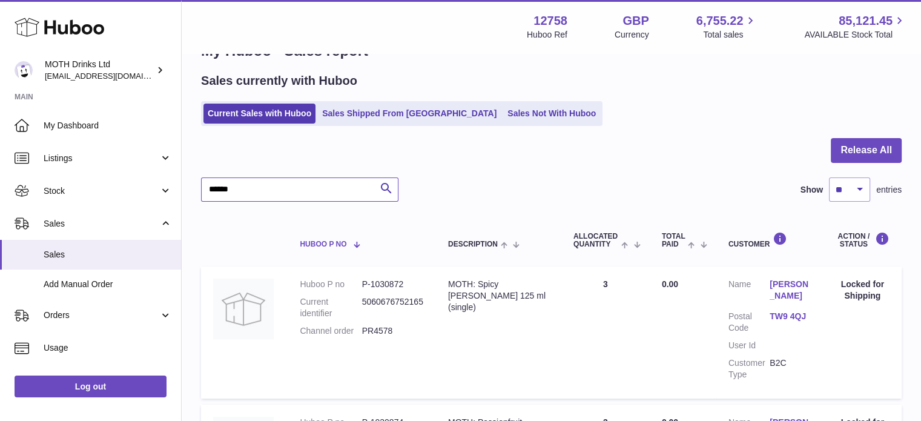
scroll to position [45, 0]
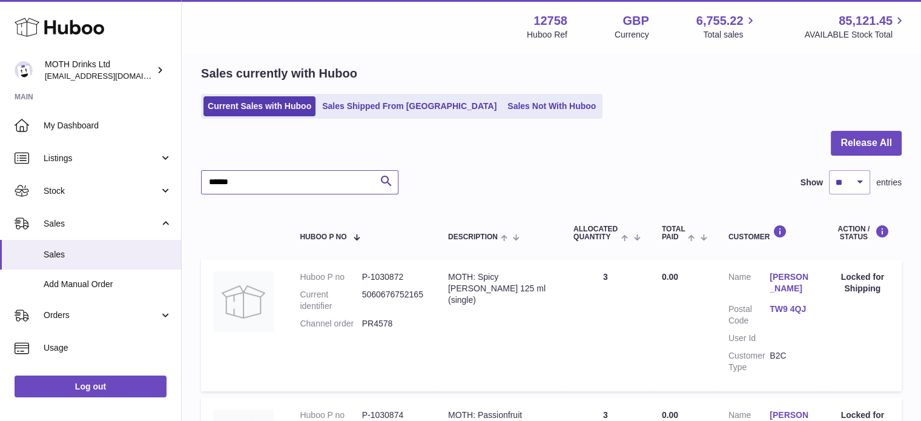
drag, startPoint x: 291, startPoint y: 182, endPoint x: 186, endPoint y: 196, distance: 105.1
paste input "text"
drag, startPoint x: 248, startPoint y: 184, endPoint x: 182, endPoint y: 183, distance: 66.0
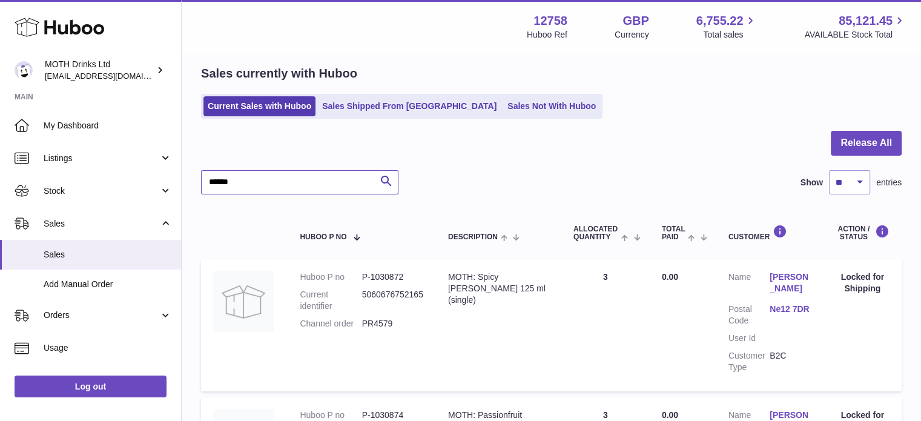
paste input "text"
type input "******"
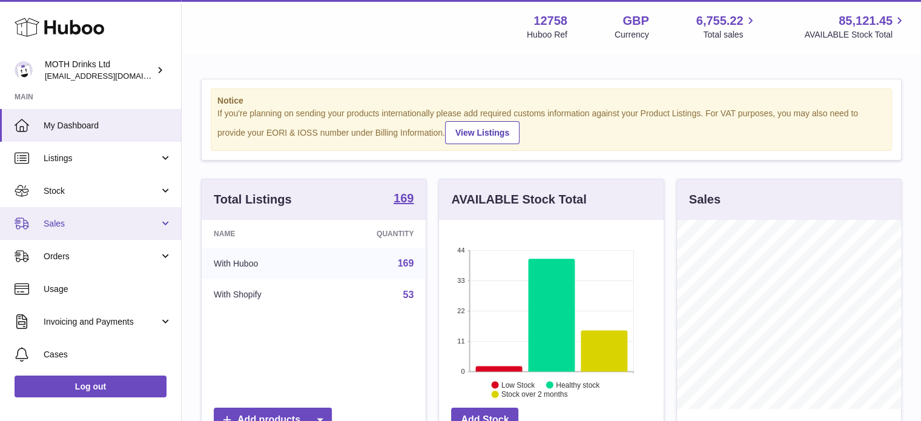
click at [68, 223] on span "Sales" at bounding box center [102, 224] width 116 height 12
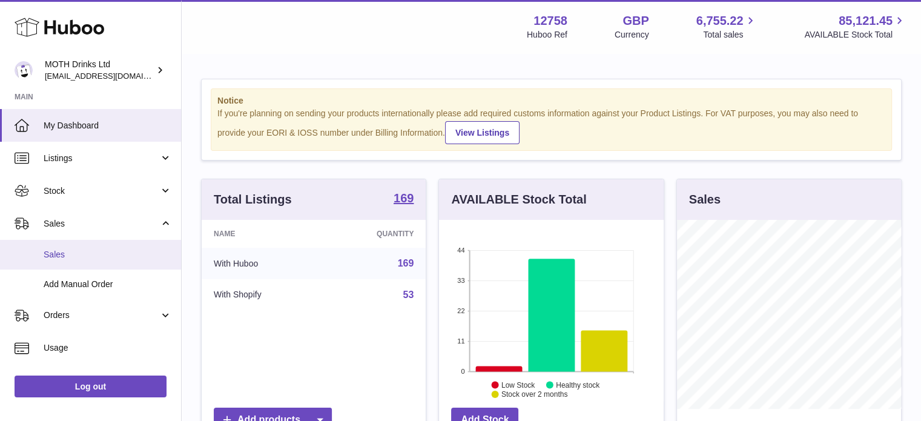
click at [65, 254] on span "Sales" at bounding box center [108, 255] width 128 height 12
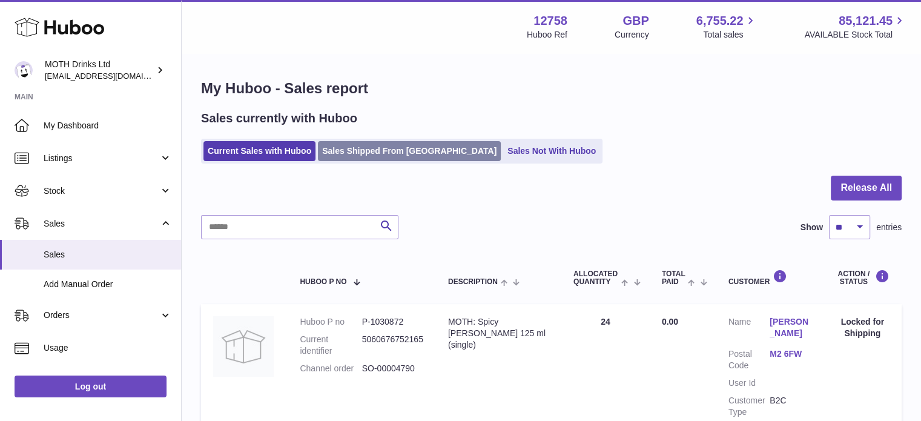
click at [357, 157] on link "Sales Shipped From [GEOGRAPHIC_DATA]" at bounding box center [409, 151] width 183 height 20
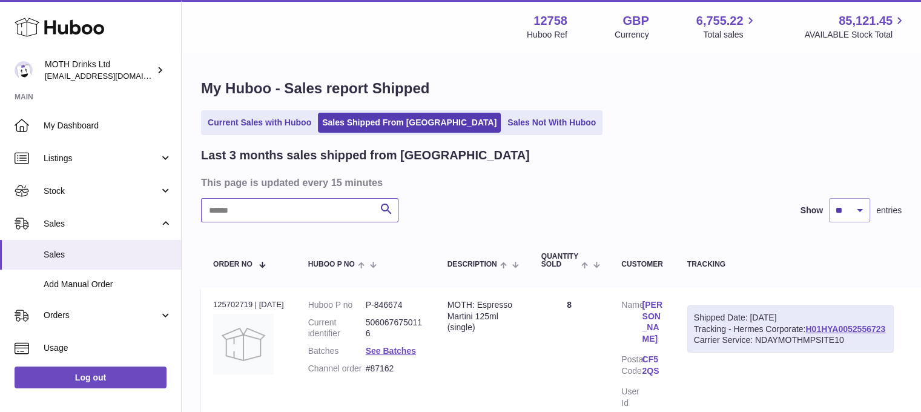
click at [289, 206] on input "text" at bounding box center [299, 210] width 197 height 24
paste input "**********"
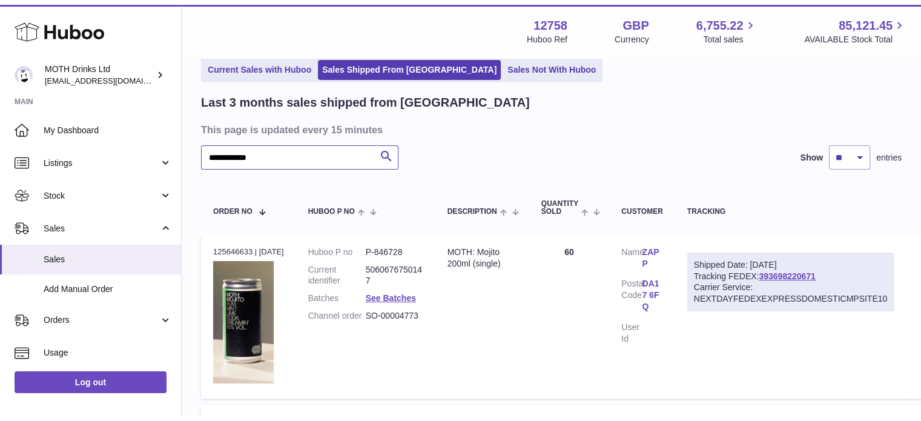
scroll to position [65, 0]
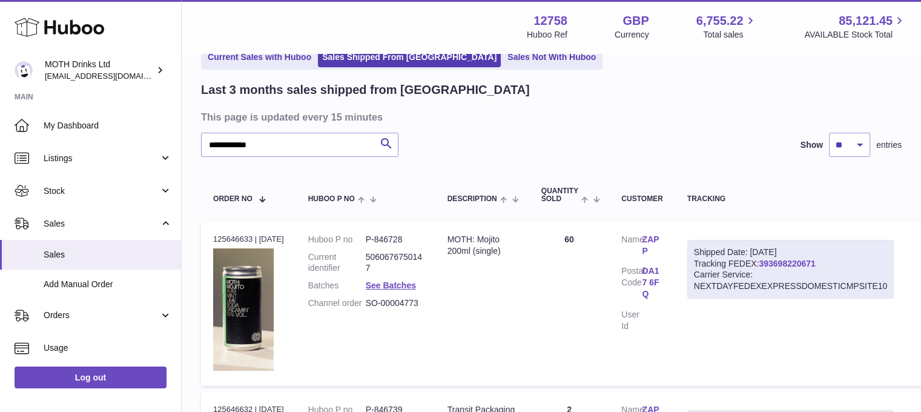
click at [773, 261] on link "393698220671" at bounding box center [787, 264] width 56 height 10
drag, startPoint x: 300, startPoint y: 148, endPoint x: 191, endPoint y: 147, distance: 109.0
paste input "text"
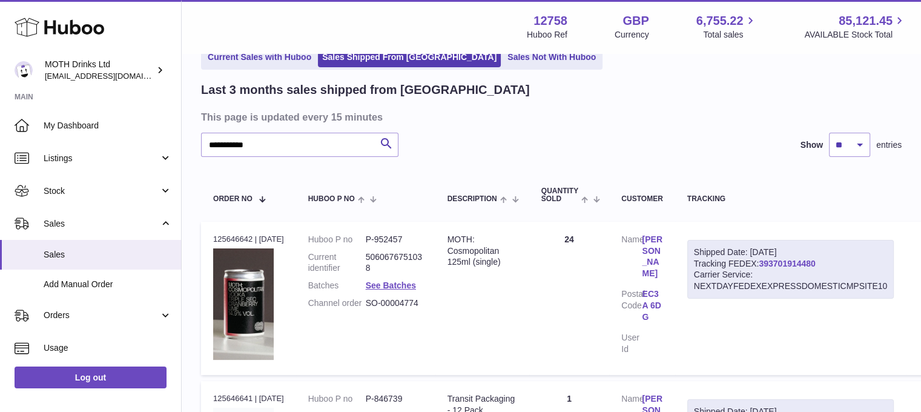
click at [809, 262] on link "393701914480" at bounding box center [787, 264] width 56 height 10
drag, startPoint x: 264, startPoint y: 143, endPoint x: 193, endPoint y: 143, distance: 70.8
paste input "text"
type input "**********"
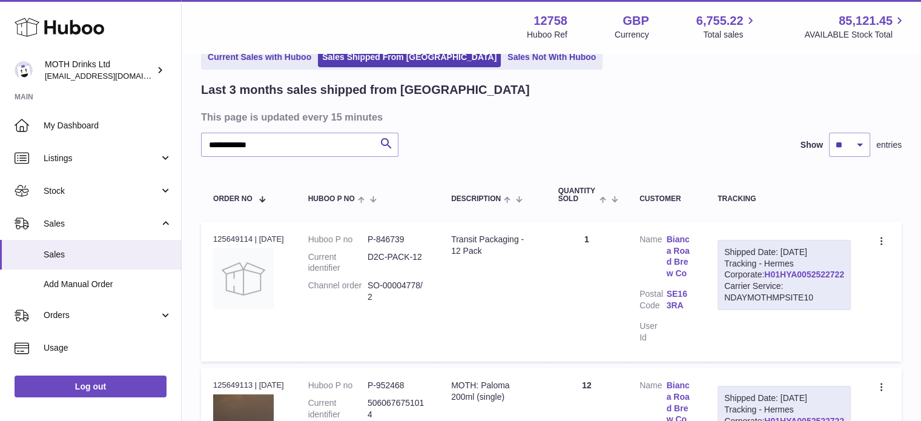
click at [811, 279] on link "H01HYA0052522722" at bounding box center [804, 274] width 80 height 10
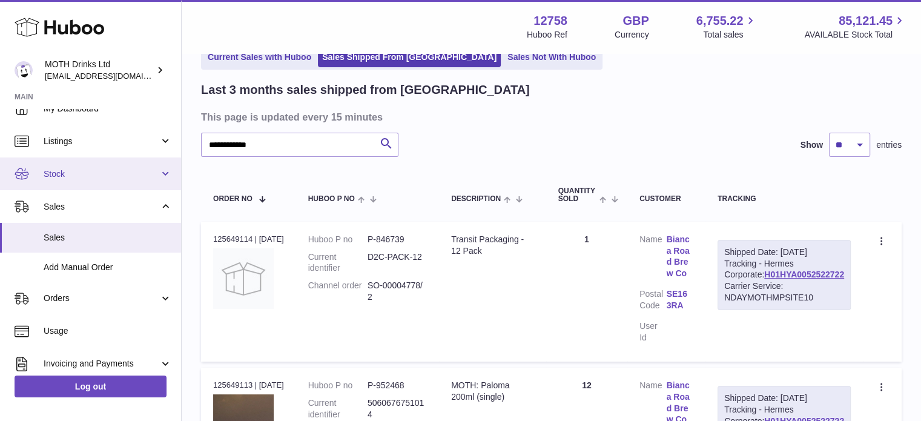
click at [94, 176] on span "Stock" at bounding box center [102, 174] width 116 height 12
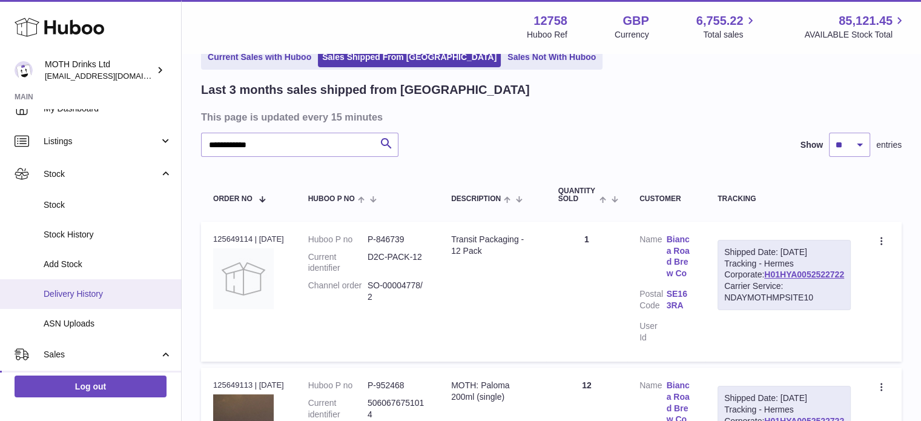
click at [66, 285] on link "Delivery History" at bounding box center [90, 294] width 181 height 30
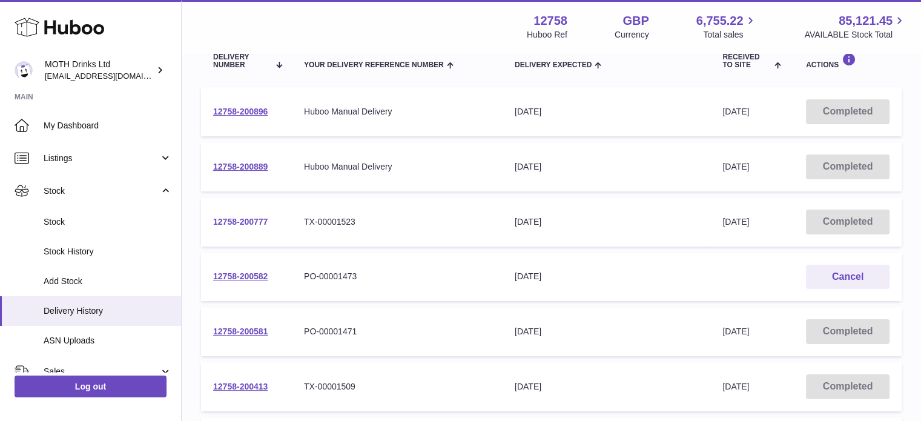
scroll to position [161, 0]
click at [240, 325] on link "12758-200581" at bounding box center [240, 330] width 54 height 10
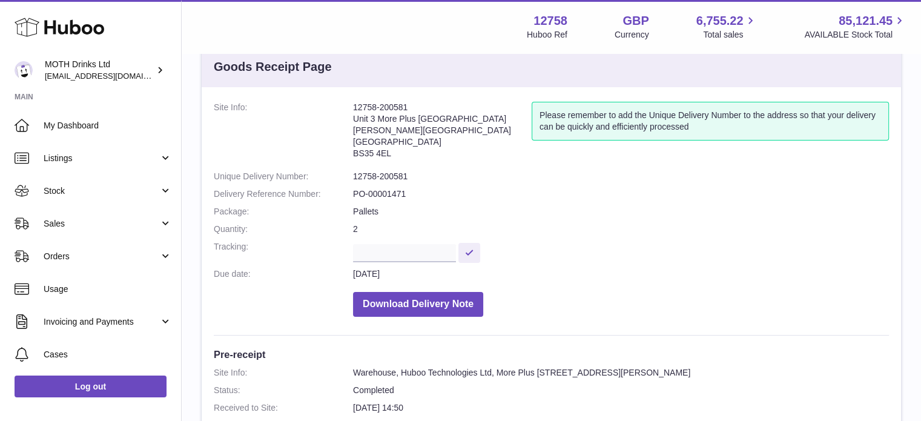
scroll to position [31, 0]
click at [403, 176] on dd "12758-200581" at bounding box center [621, 178] width 536 height 12
drag, startPoint x: 354, startPoint y: 174, endPoint x: 456, endPoint y: 171, distance: 102.4
click at [456, 172] on dd "12758-200581" at bounding box center [621, 178] width 536 height 12
copy dd "12758-200581"
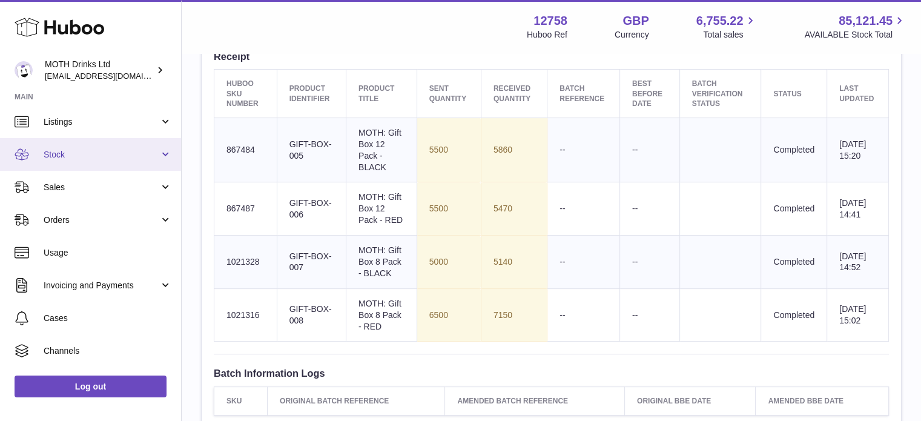
scroll to position [0, 0]
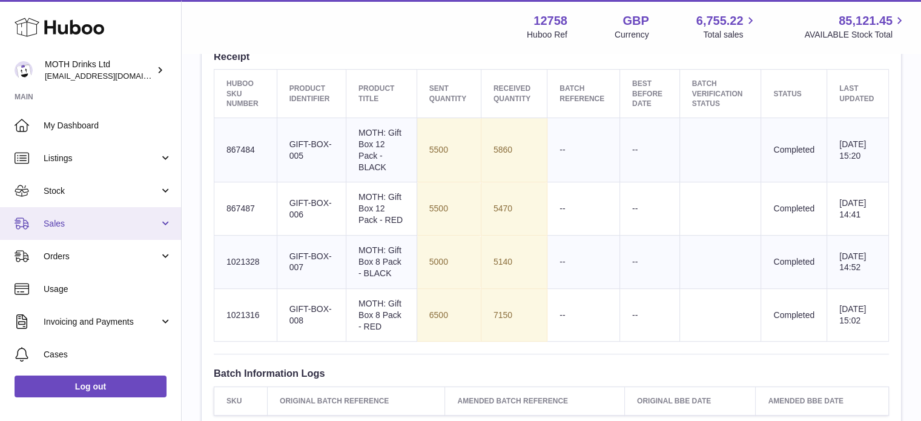
click at [95, 223] on span "Sales" at bounding box center [102, 224] width 116 height 12
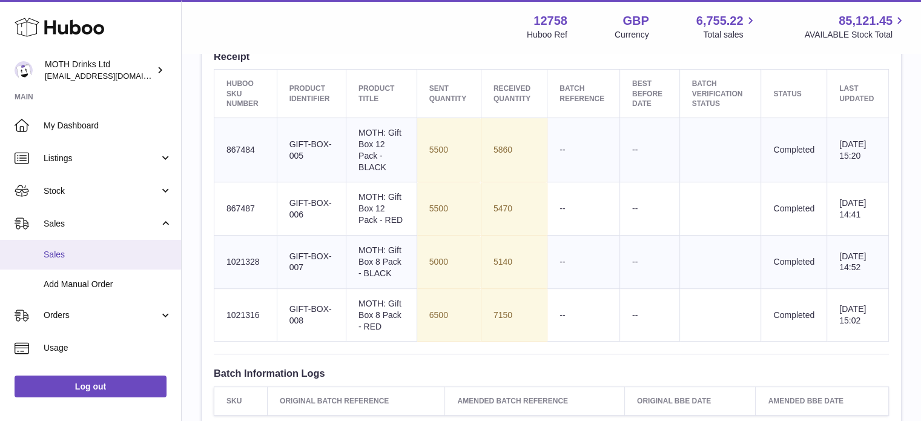
click at [86, 259] on span "Sales" at bounding box center [108, 255] width 128 height 12
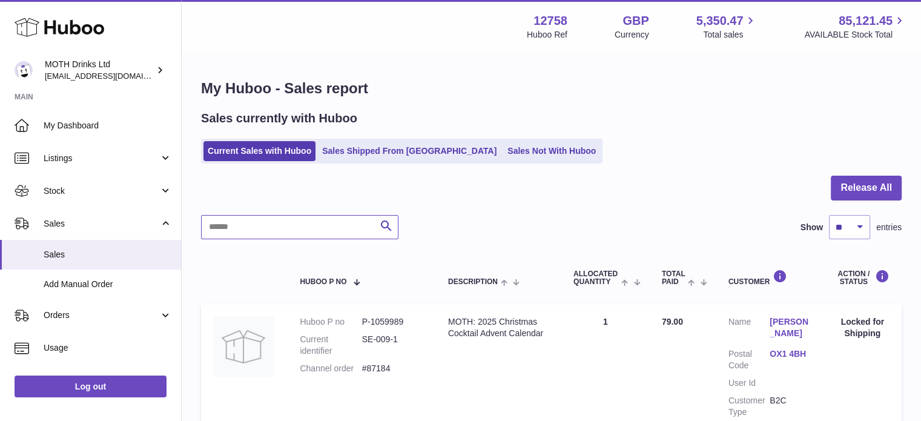
click at [224, 222] on input "text" at bounding box center [299, 227] width 197 height 24
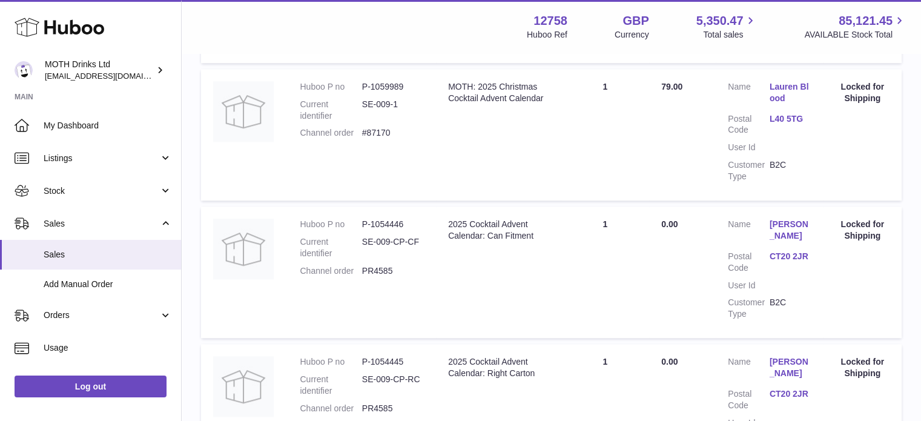
scroll to position [1394, 0]
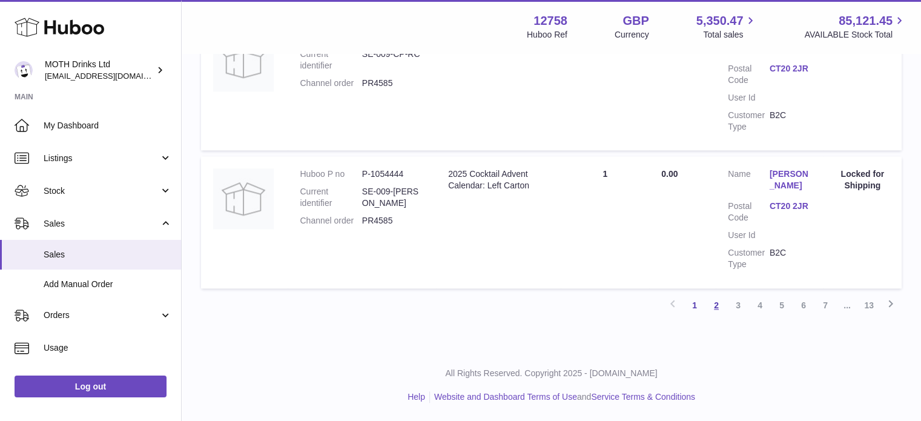
type input "******"
click at [723, 305] on link "2" at bounding box center [716, 305] width 22 height 22
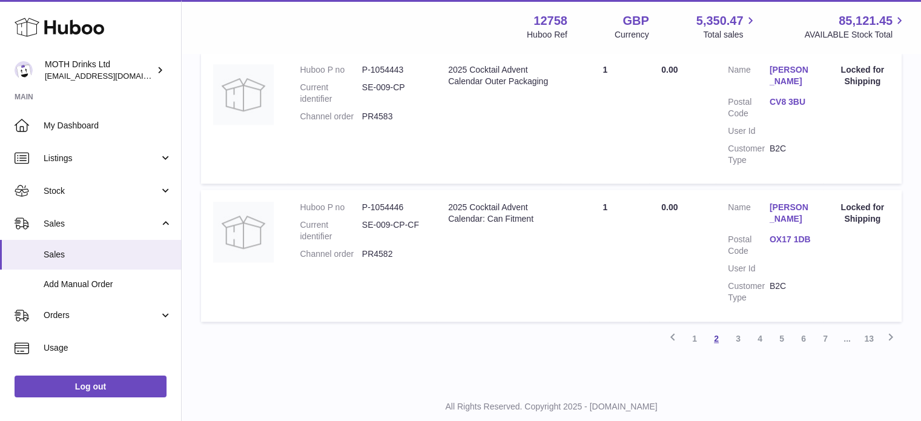
scroll to position [1383, 0]
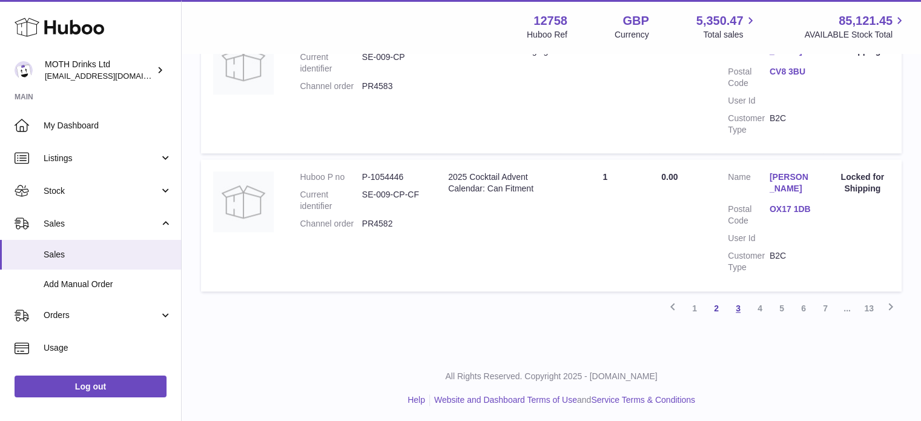
click at [733, 300] on link "3" at bounding box center [738, 308] width 22 height 22
click at [765, 312] on link "4" at bounding box center [760, 309] width 22 height 22
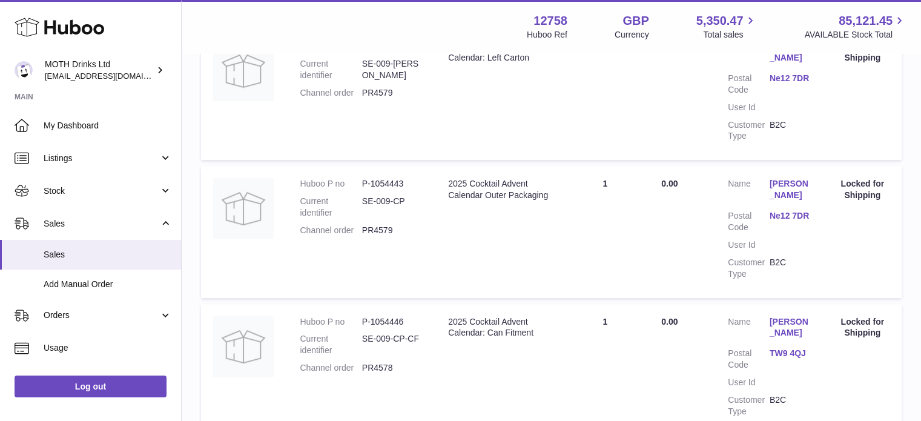
scroll to position [1383, 0]
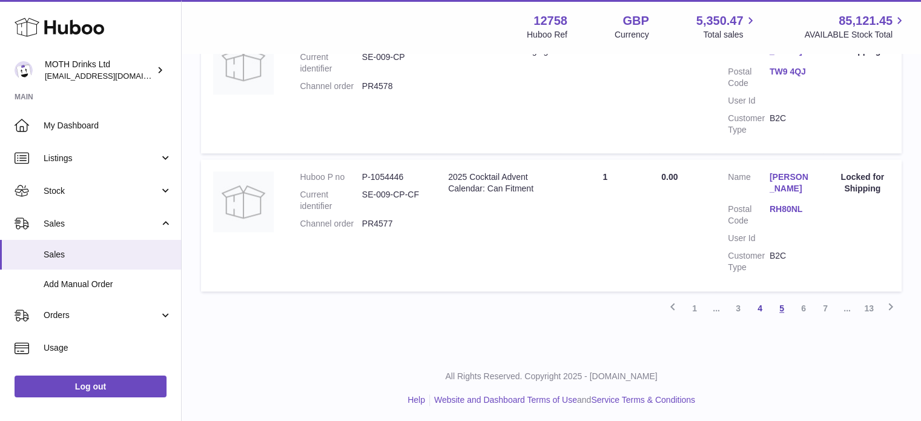
click at [787, 301] on link "5" at bounding box center [782, 308] width 22 height 22
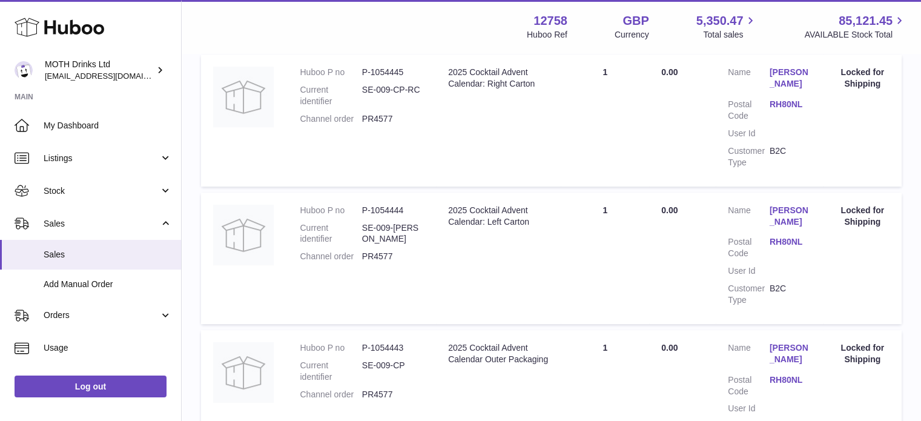
scroll to position [249, 0]
drag, startPoint x: 363, startPoint y: 256, endPoint x: 406, endPoint y: 256, distance: 43.0
click at [406, 256] on dd "PR4577" at bounding box center [393, 257] width 62 height 12
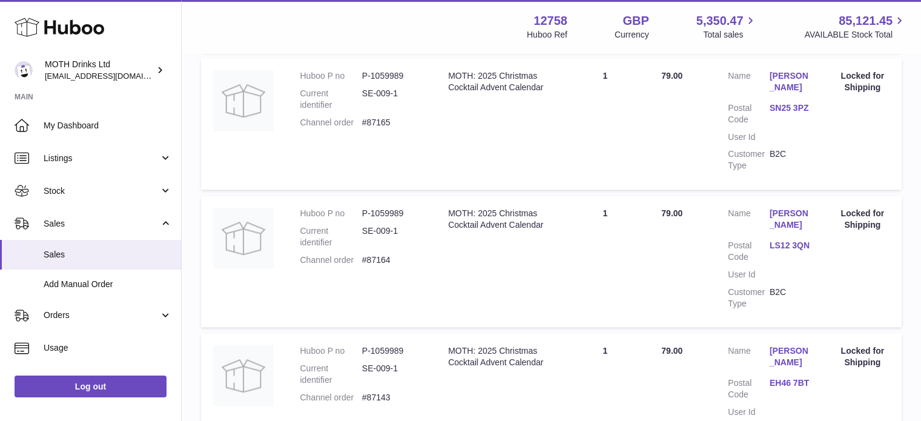
scroll to position [1383, 0]
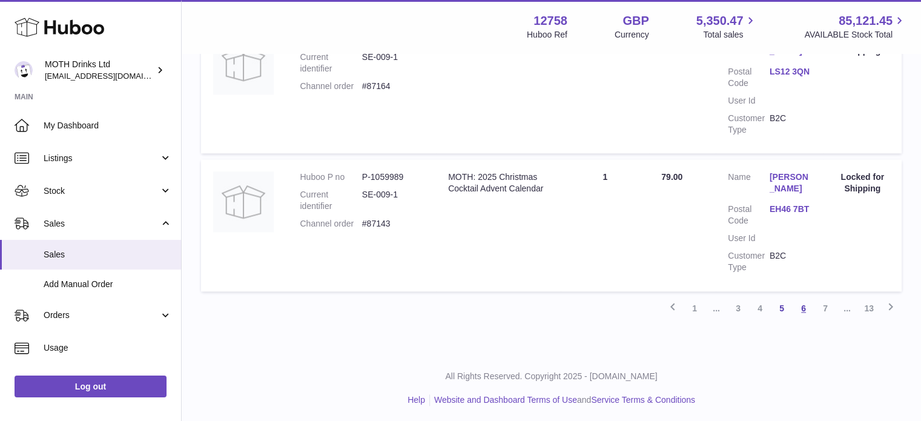
click at [799, 299] on link "6" at bounding box center [803, 308] width 22 height 22
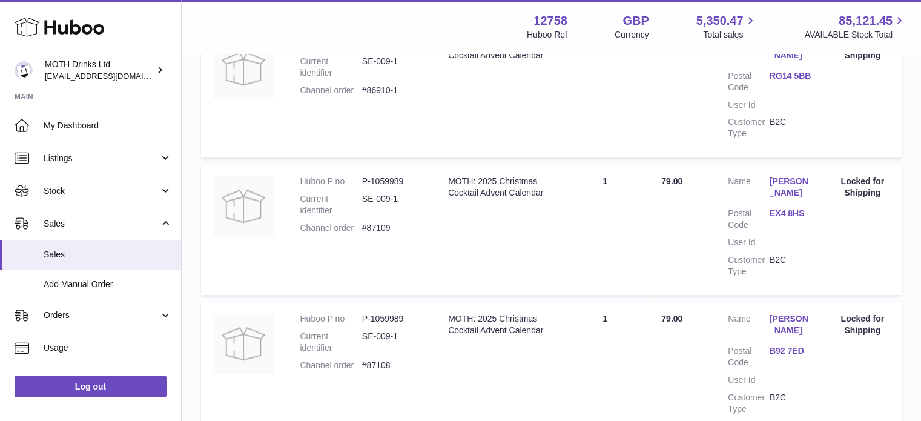
scroll to position [1400, 0]
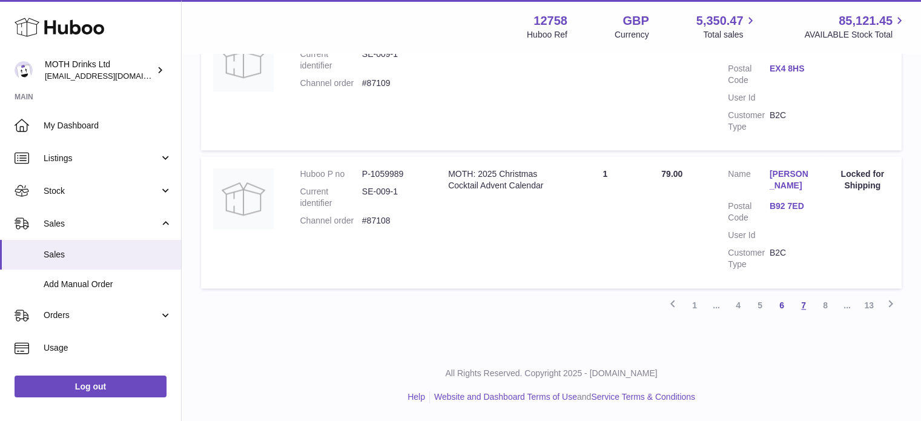
click at [805, 306] on link "7" at bounding box center [803, 305] width 22 height 22
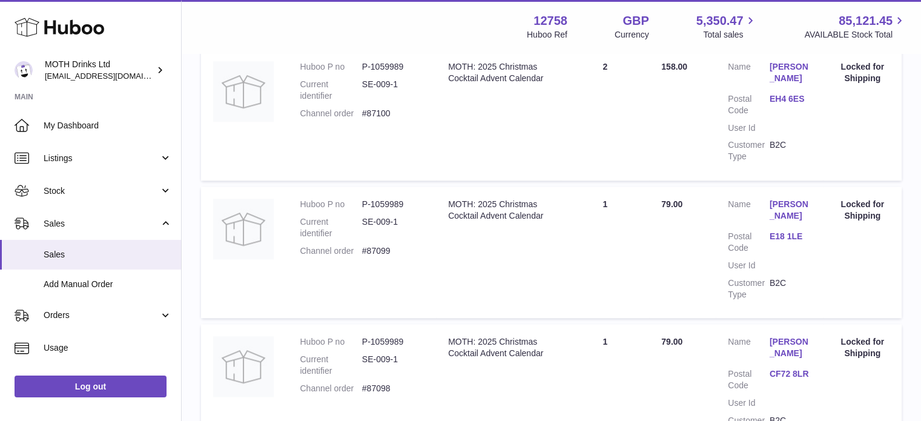
scroll to position [1371, 0]
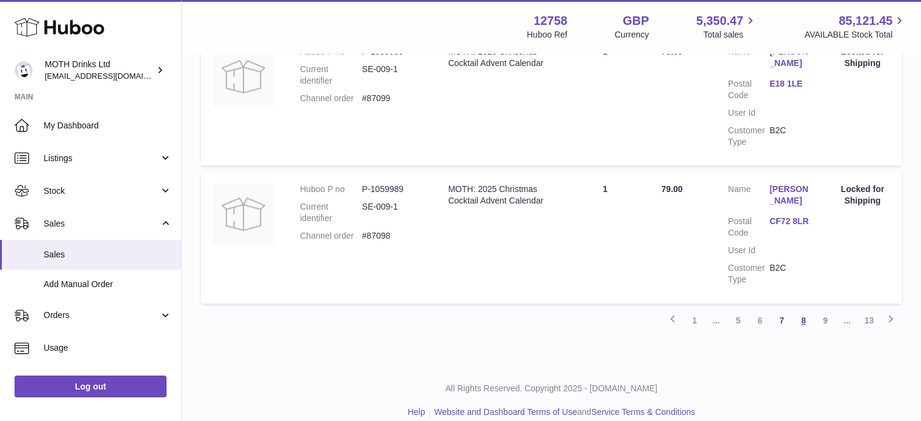
click at [797, 310] on link "8" at bounding box center [803, 320] width 22 height 22
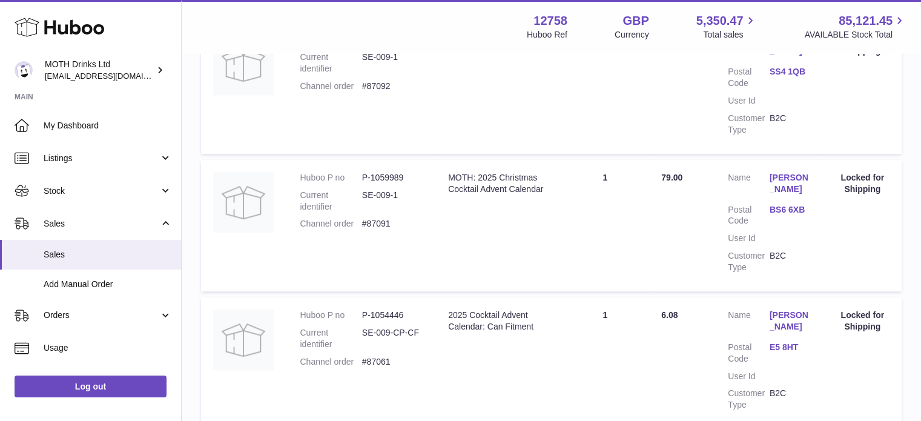
scroll to position [1412, 0]
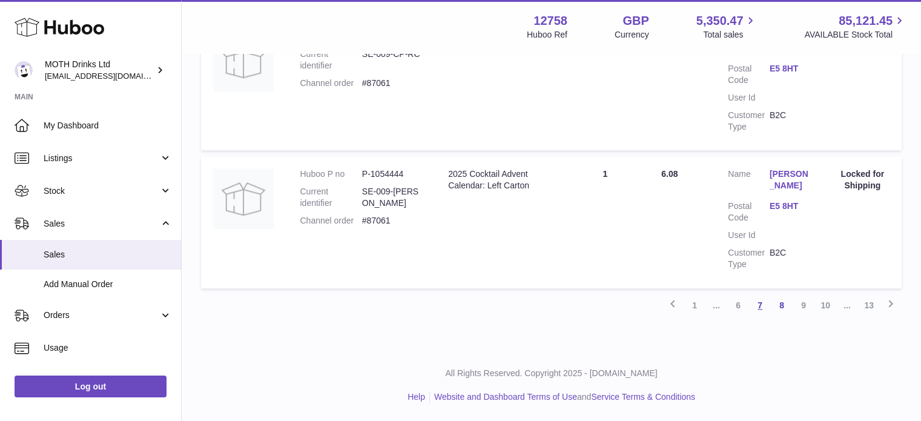
click at [762, 305] on link "7" at bounding box center [760, 305] width 22 height 22
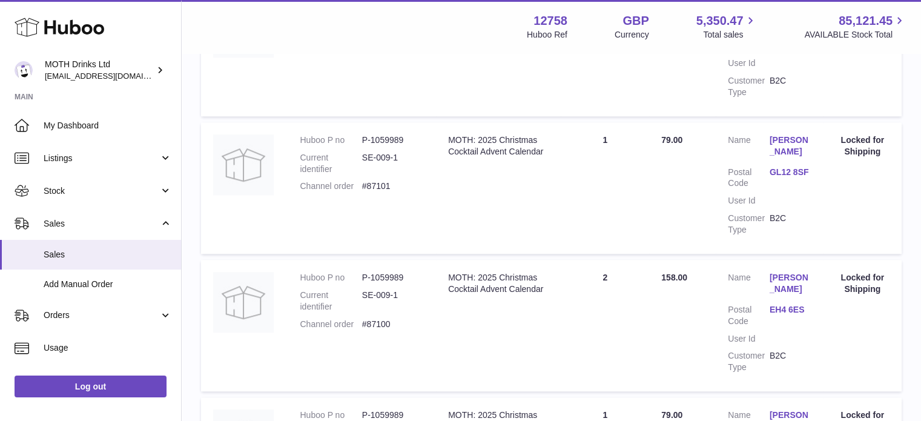
scroll to position [1371, 0]
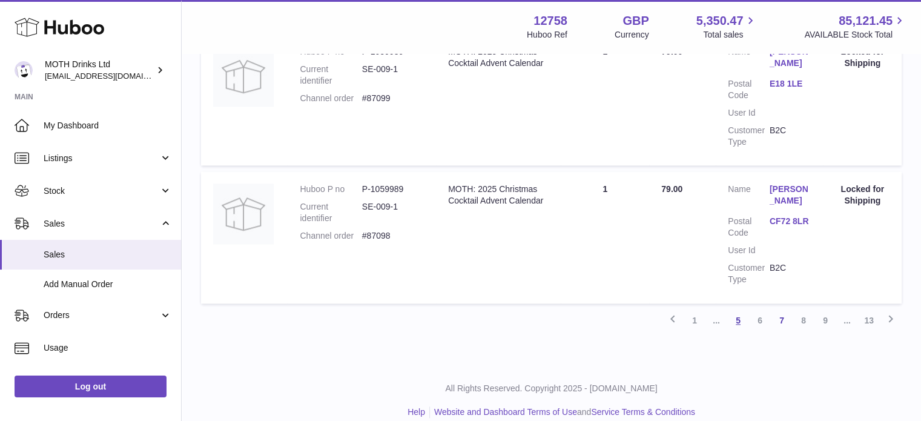
click at [742, 309] on link "5" at bounding box center [738, 320] width 22 height 22
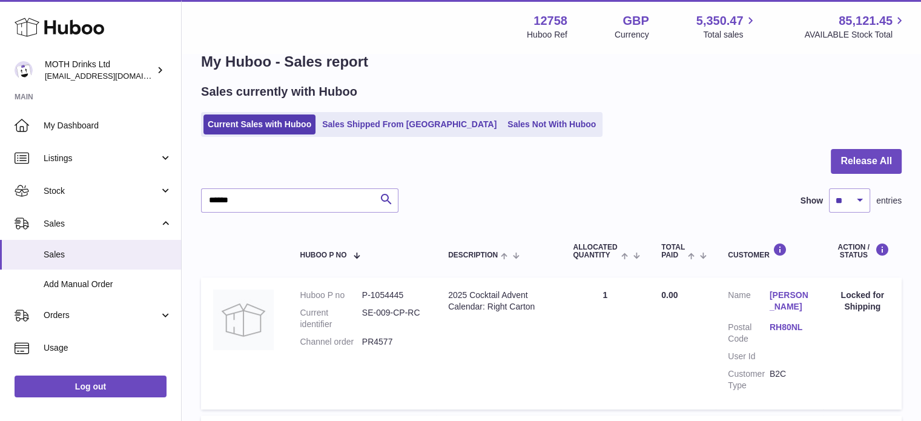
scroll to position [16, 0]
